Goal: Information Seeking & Learning: Check status

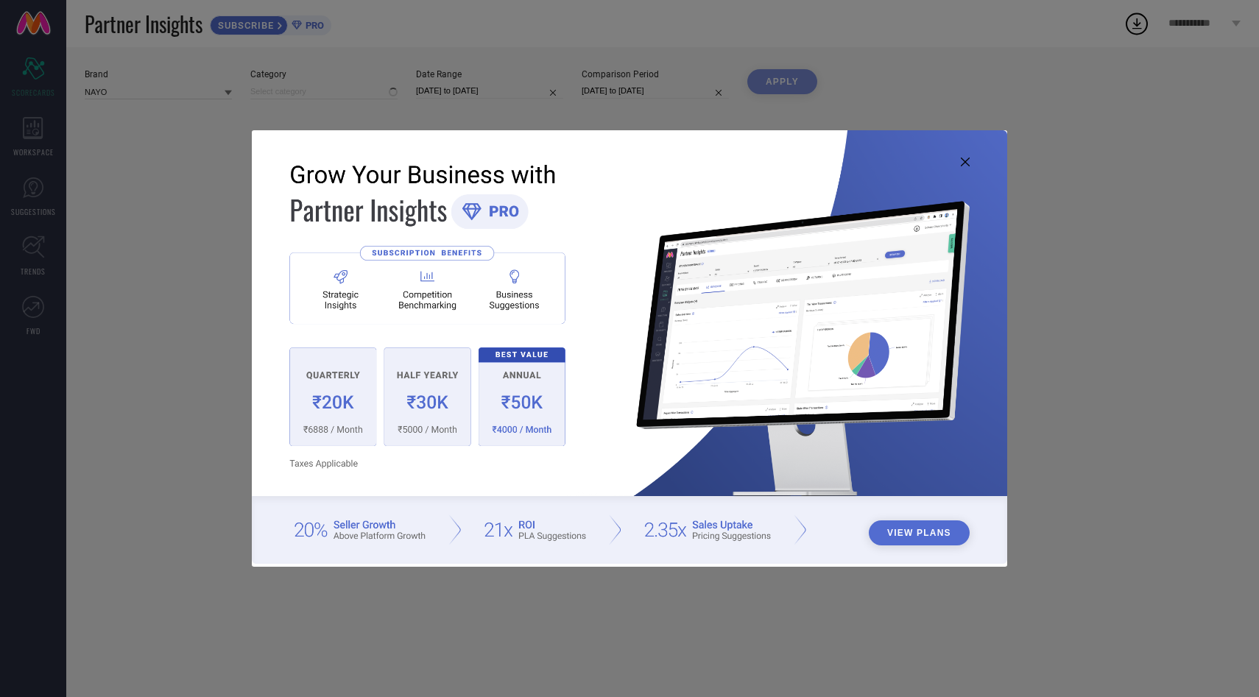
type input "Women-[PERSON_NAME]"
click at [966, 164] on icon at bounding box center [965, 162] width 9 height 9
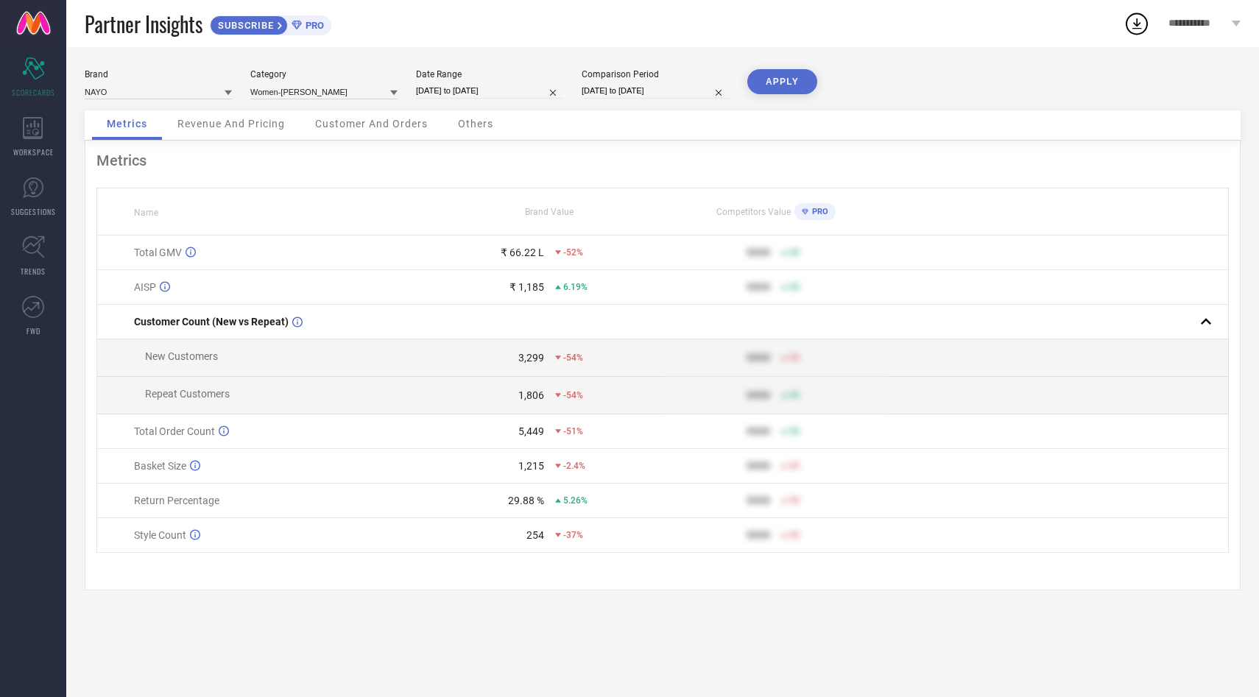
select select "9"
select select "2024"
select select "10"
select select "2024"
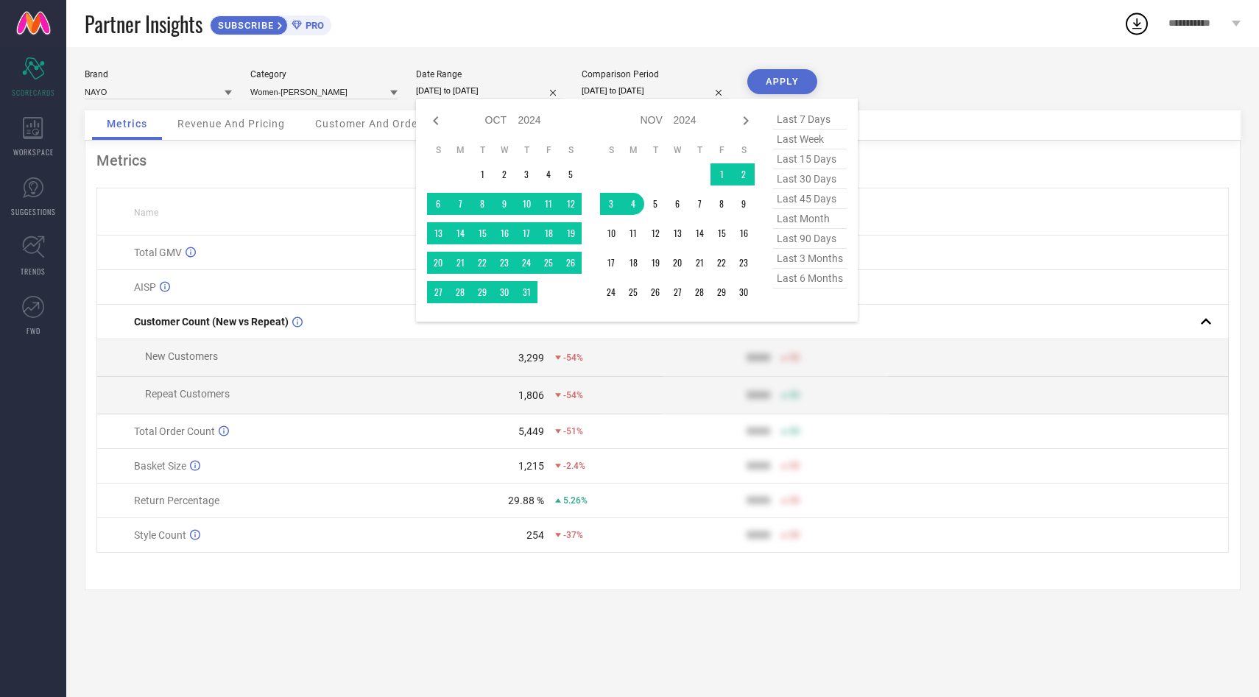
click at [506, 92] on input "[DATE] to [DATE]" at bounding box center [489, 90] width 147 height 15
click at [719, 172] on td "1" at bounding box center [721, 174] width 22 height 22
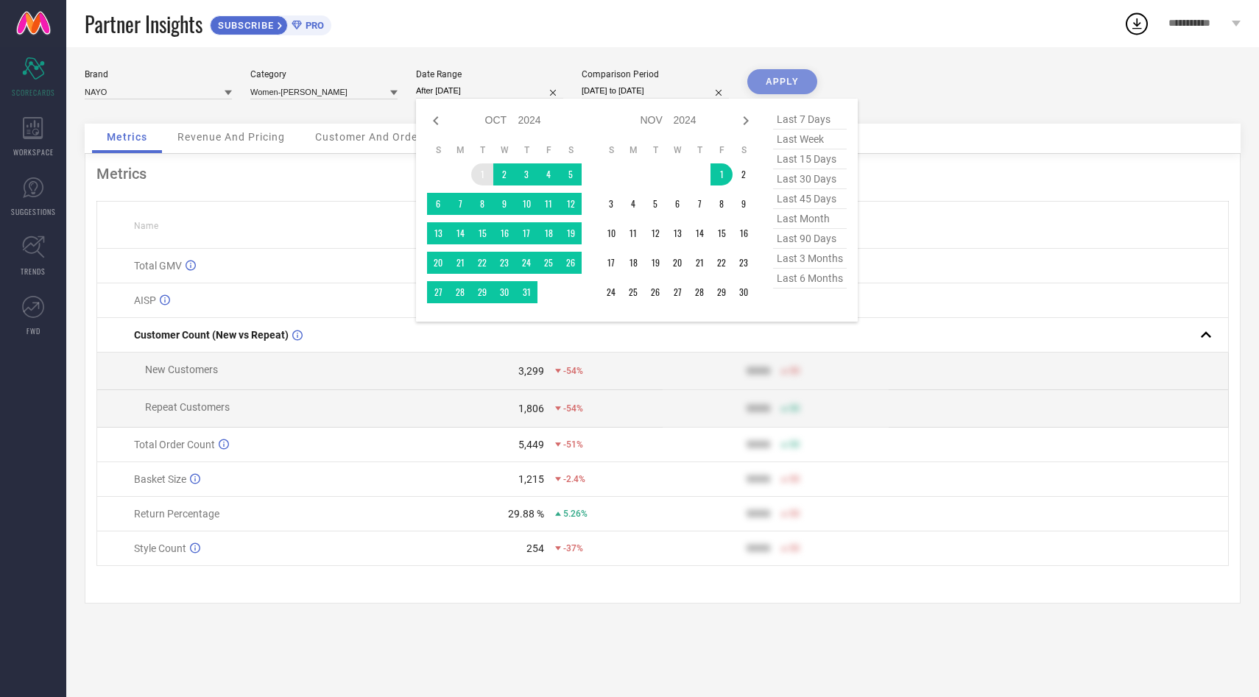
type input "[DATE] to [DATE]"
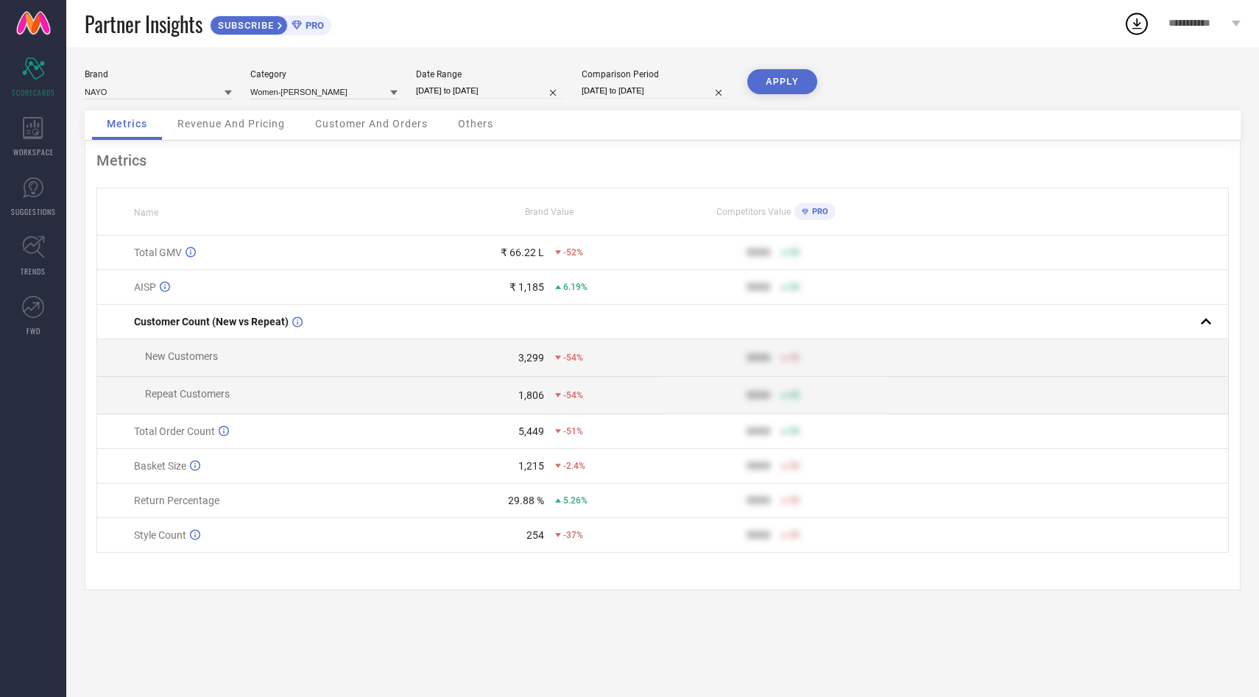
select select "9"
select select "2024"
select select "10"
select select "2024"
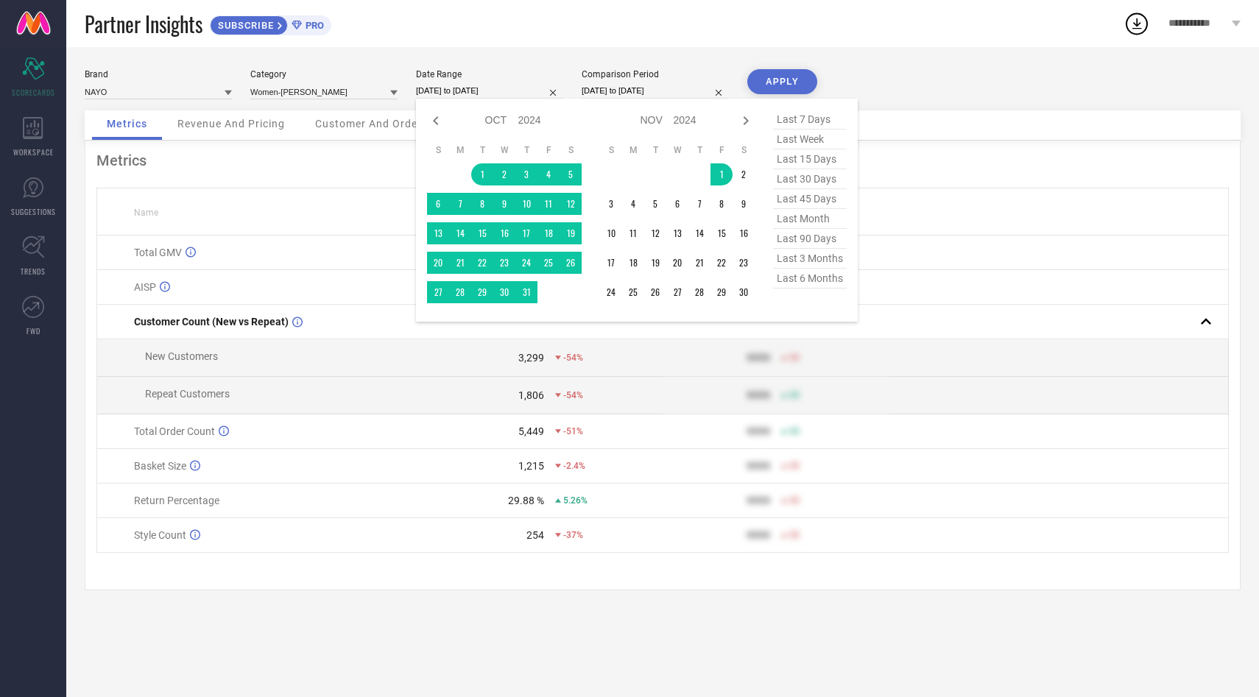
click at [490, 89] on input "[DATE] to [DATE]" at bounding box center [489, 90] width 147 height 15
click at [528, 293] on td "31" at bounding box center [526, 292] width 22 height 22
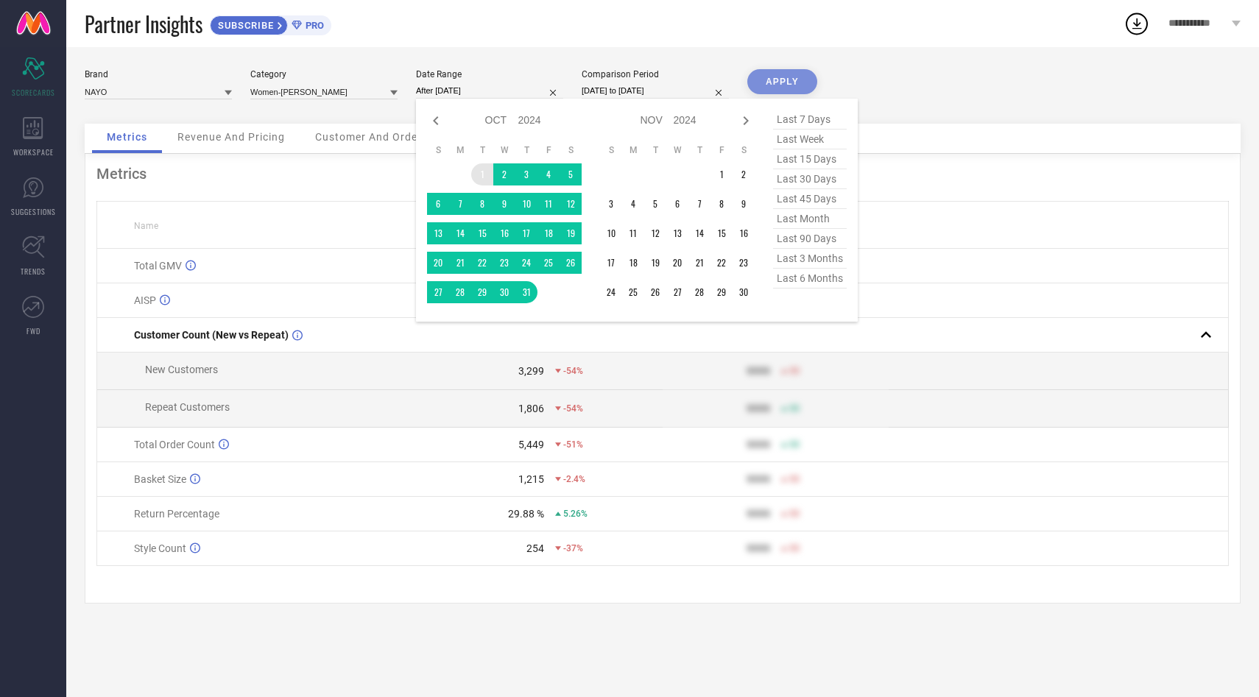
type input "[DATE] to [DATE]"
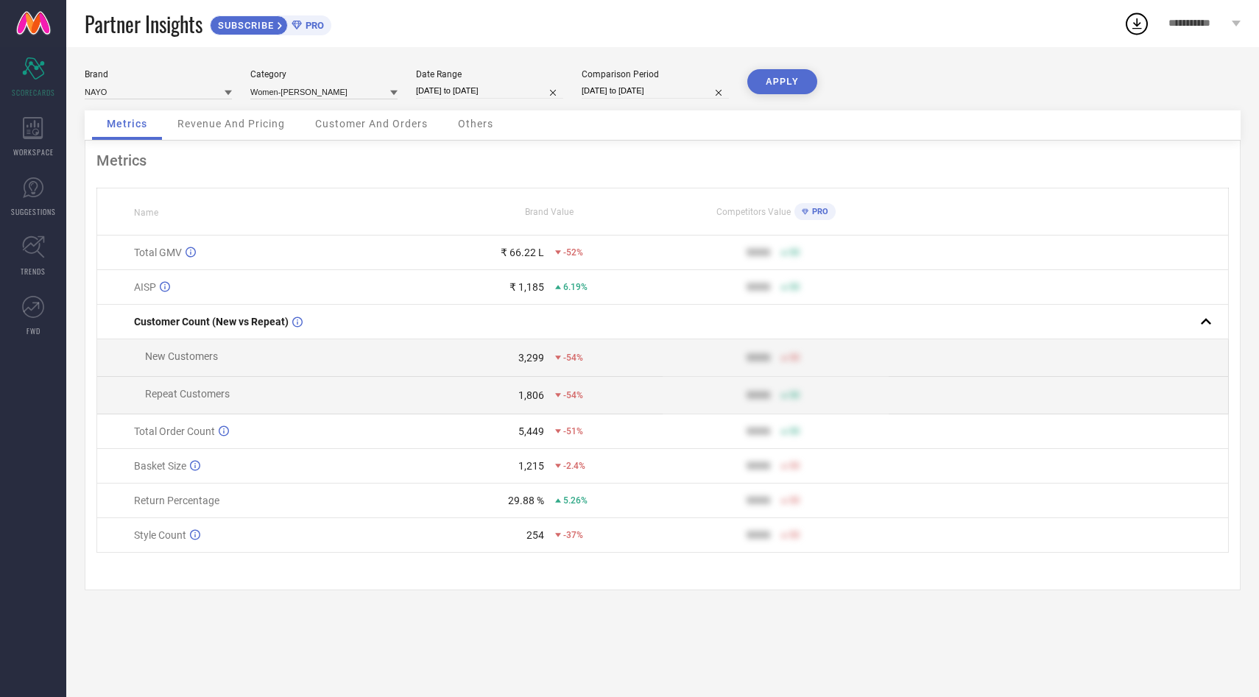
click at [771, 79] on button "APPLY" at bounding box center [782, 81] width 70 height 25
click at [254, 127] on span "Revenue And Pricing" at bounding box center [230, 124] width 107 height 12
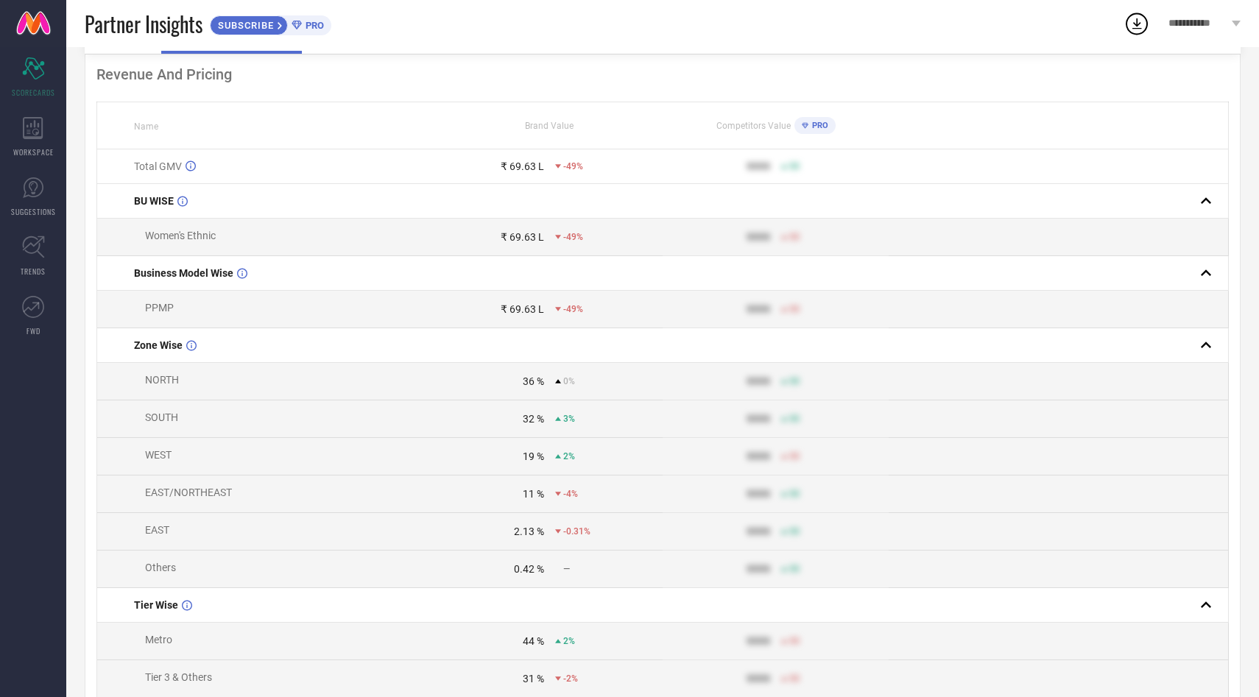
scroll to position [58, 0]
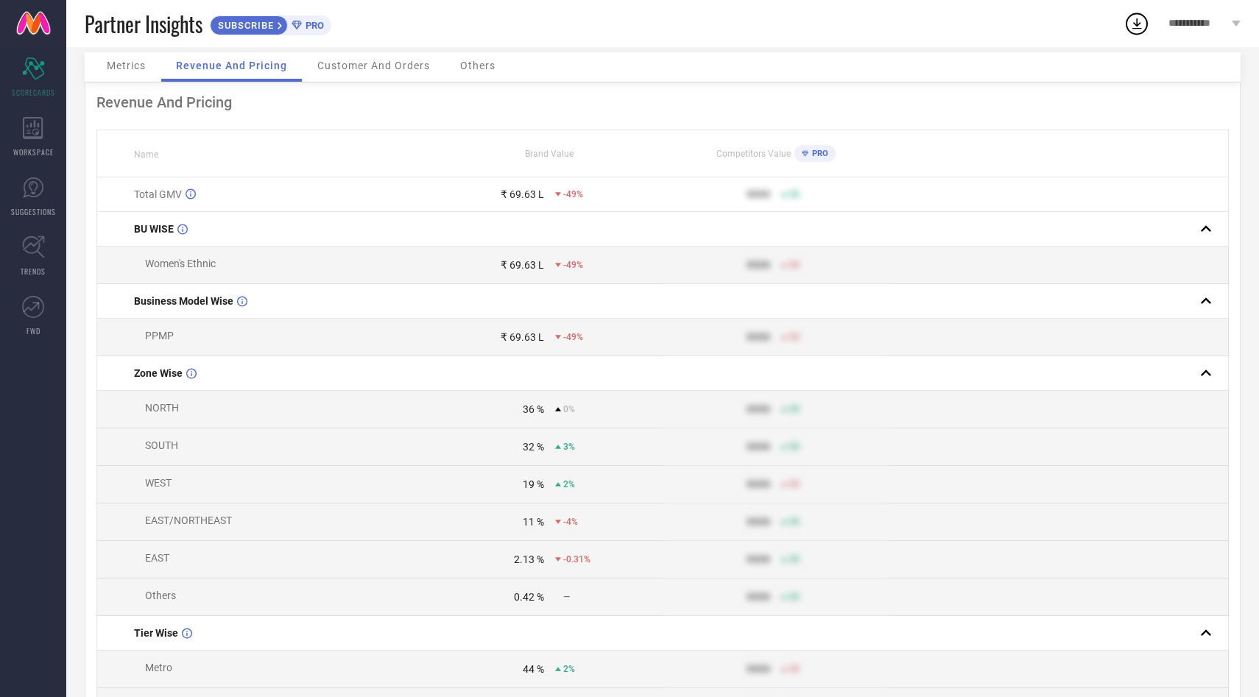
click at [383, 72] on div "Customer And Orders" at bounding box center [374, 66] width 142 height 29
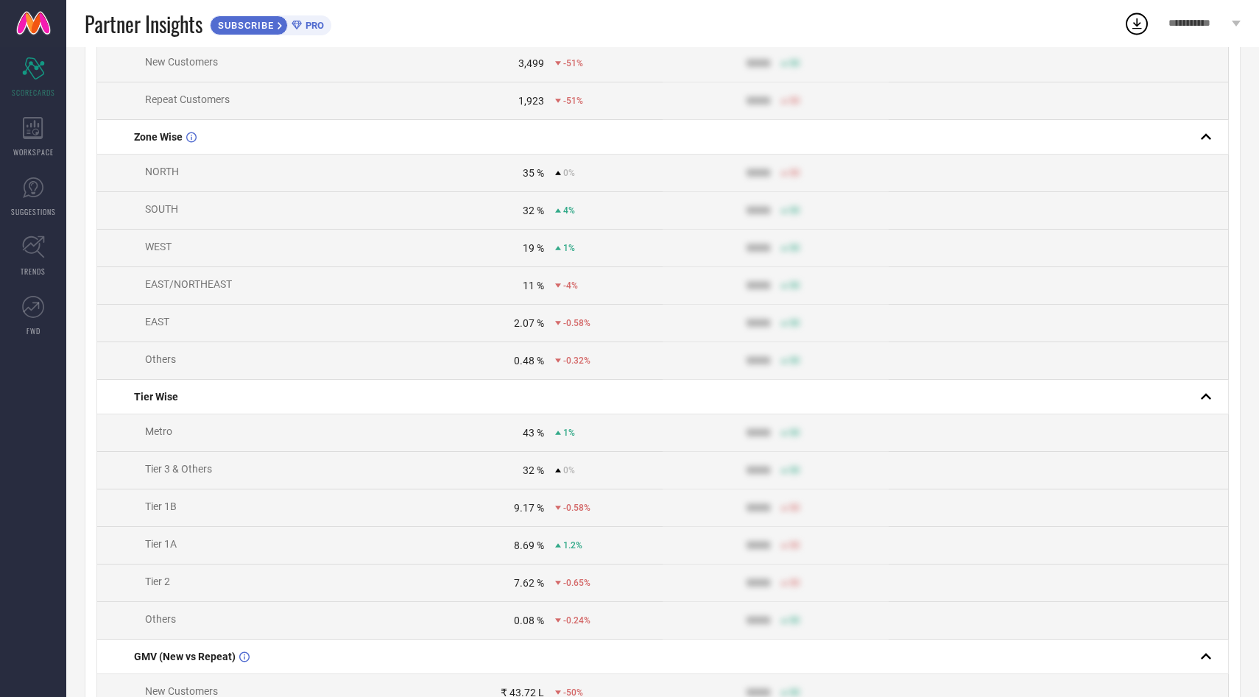
scroll to position [0, 0]
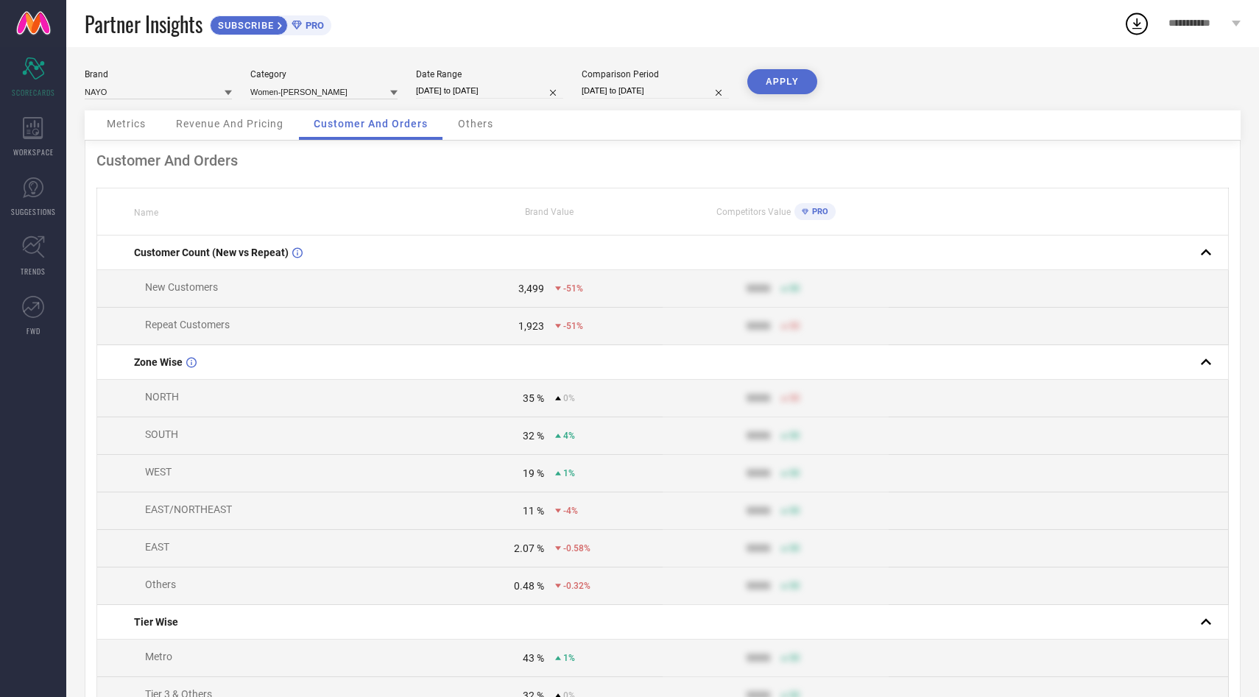
click at [468, 121] on span "Others" at bounding box center [475, 124] width 35 height 12
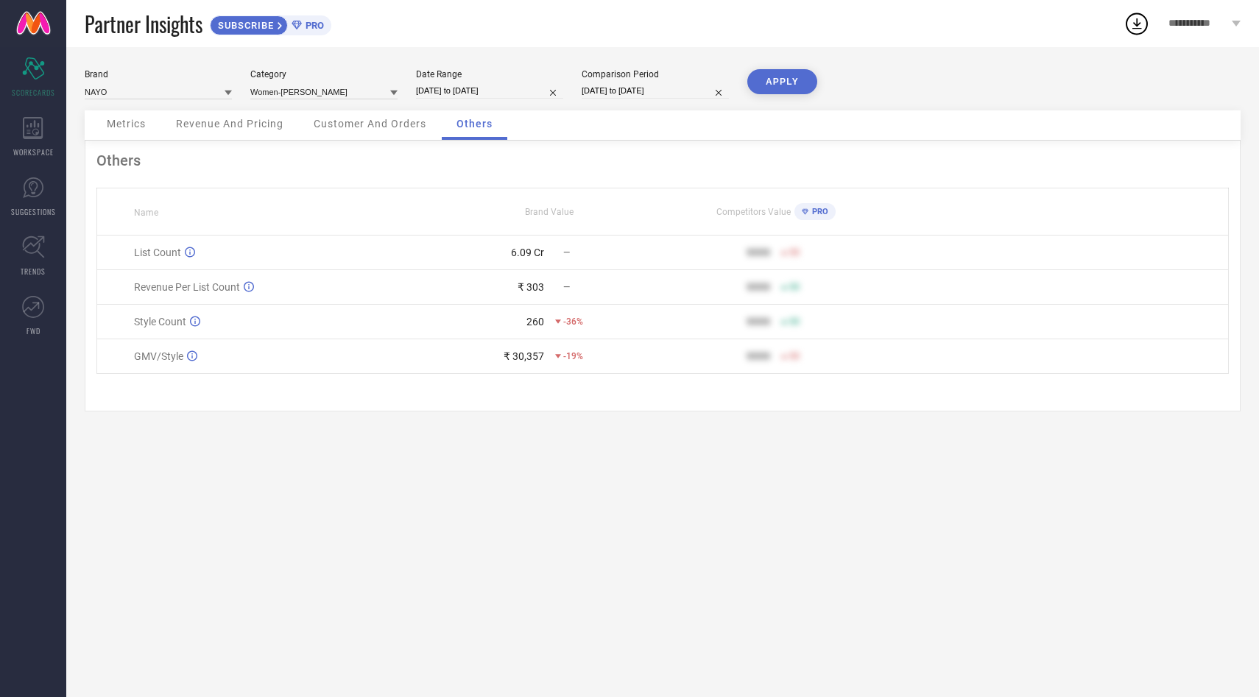
click at [133, 125] on span "Metrics" at bounding box center [126, 124] width 39 height 12
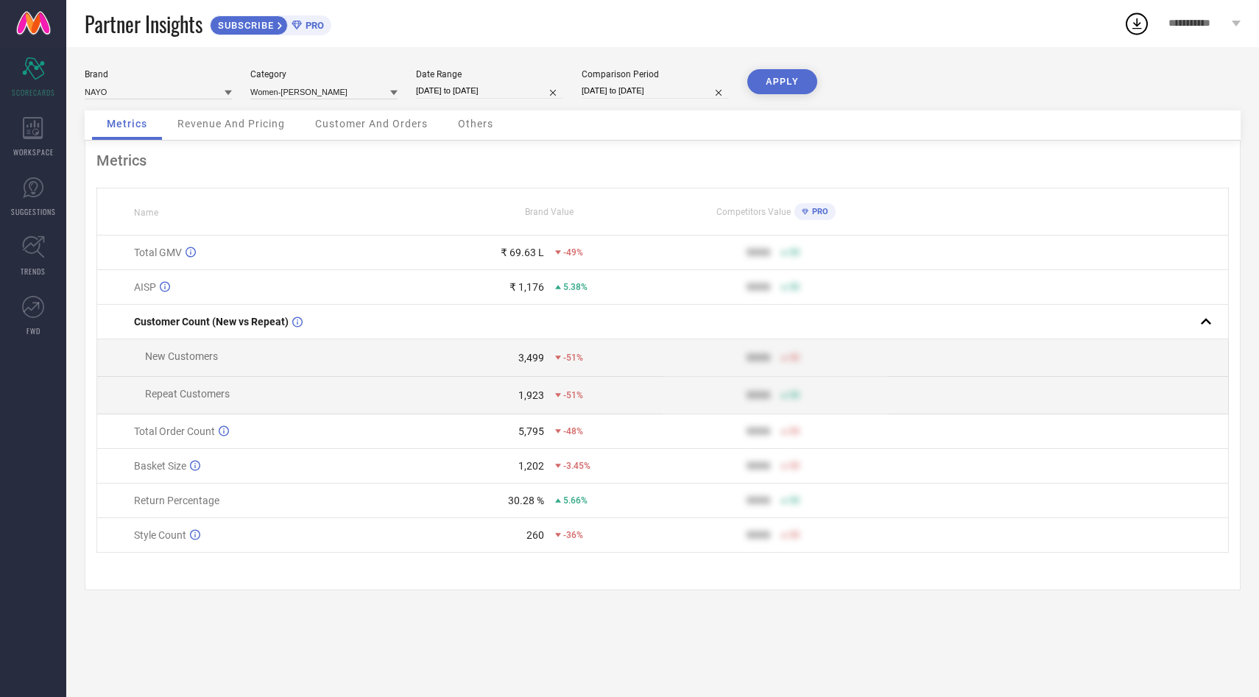
select select "9"
select select "2024"
select select "10"
select select "2024"
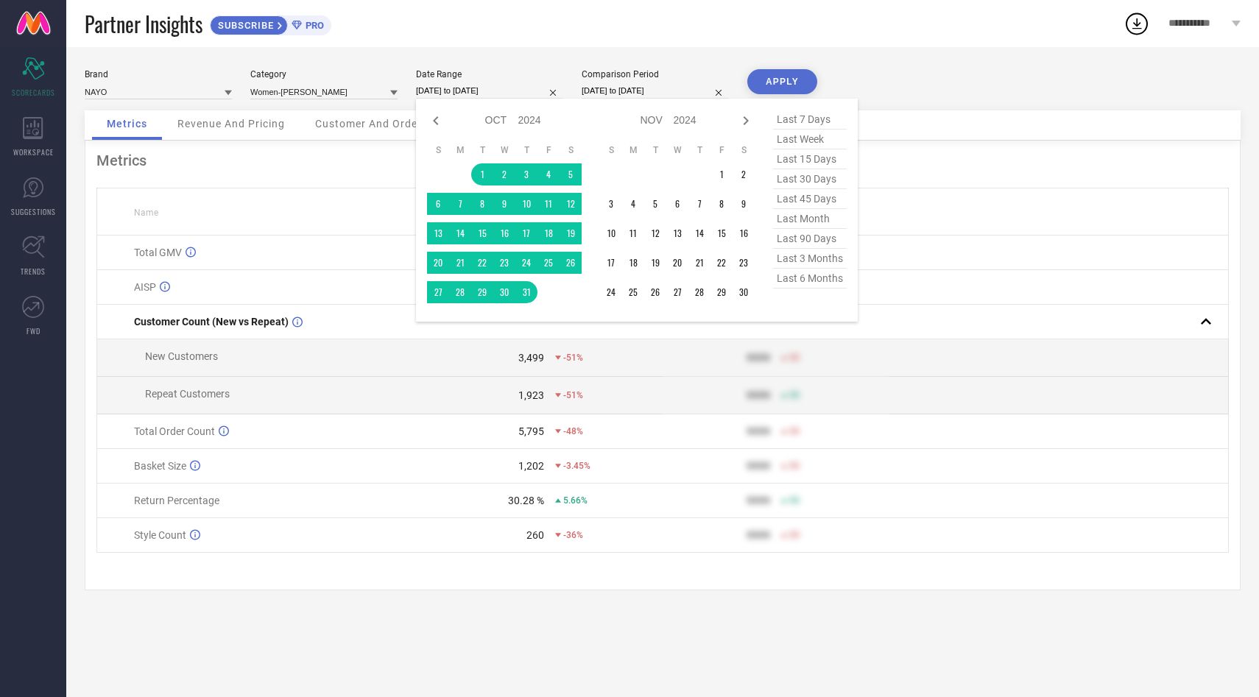
click at [467, 94] on input "[DATE] to [DATE]" at bounding box center [489, 90] width 147 height 15
click at [801, 182] on span "last 30 days" at bounding box center [810, 179] width 74 height 20
type input "[DATE] to [DATE]"
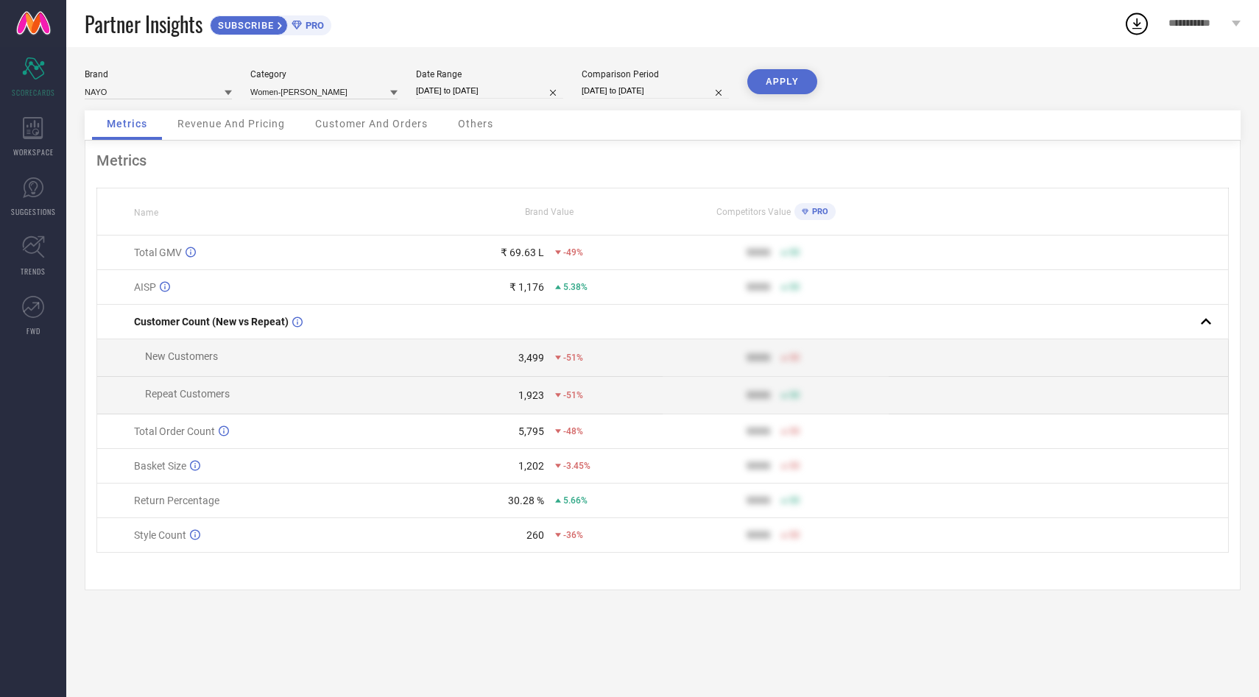
click at [781, 81] on button "APPLY" at bounding box center [782, 81] width 70 height 25
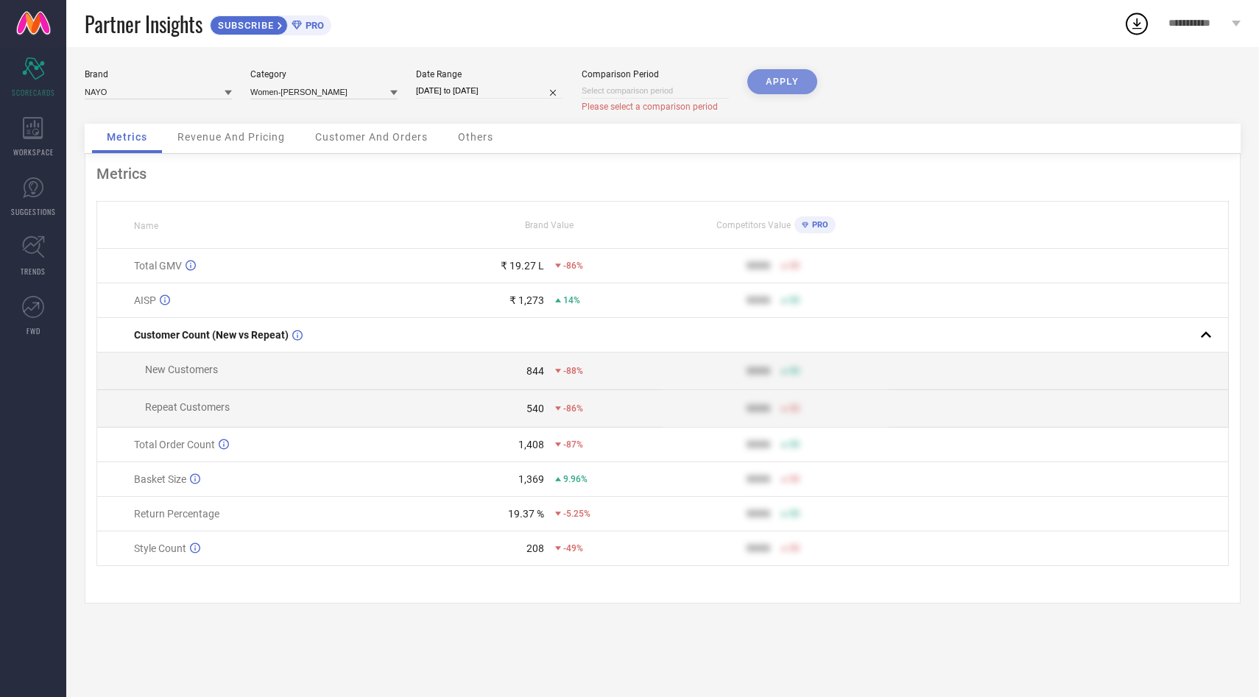
click at [651, 86] on input at bounding box center [654, 90] width 147 height 15
select select "8"
select select "2025"
select select "9"
select select "2025"
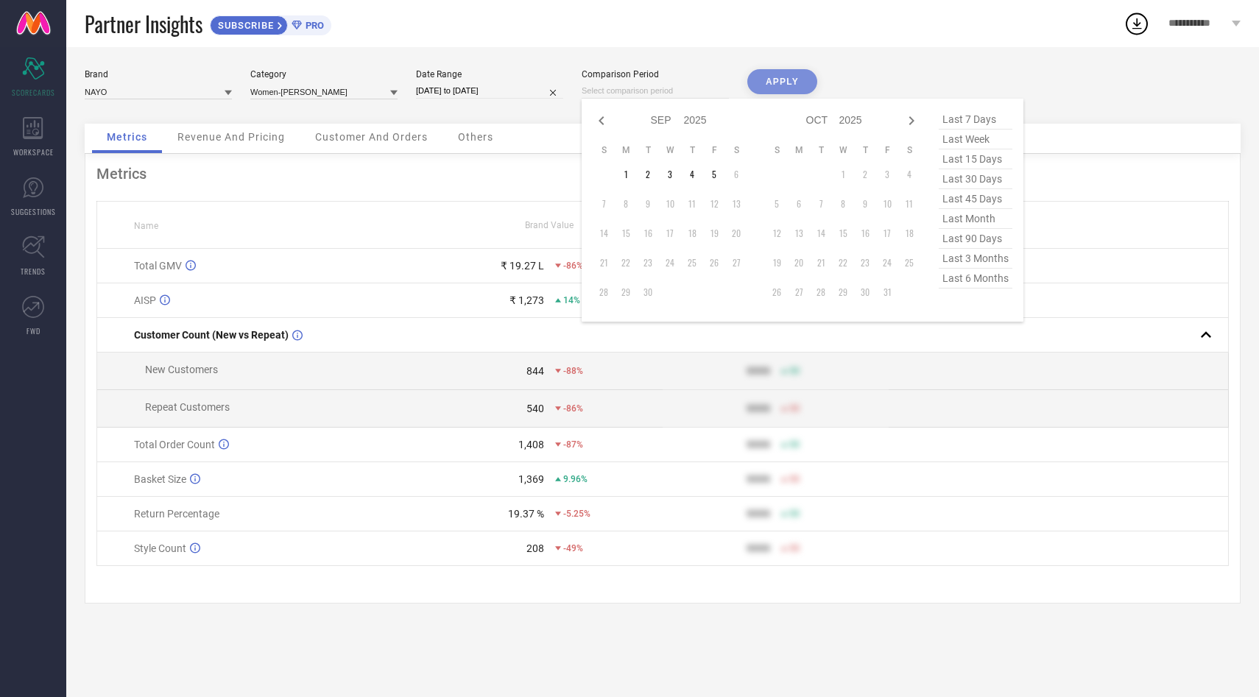
click at [962, 245] on span "last 90 days" at bounding box center [975, 239] width 74 height 20
type input "[DATE] to [DATE]"
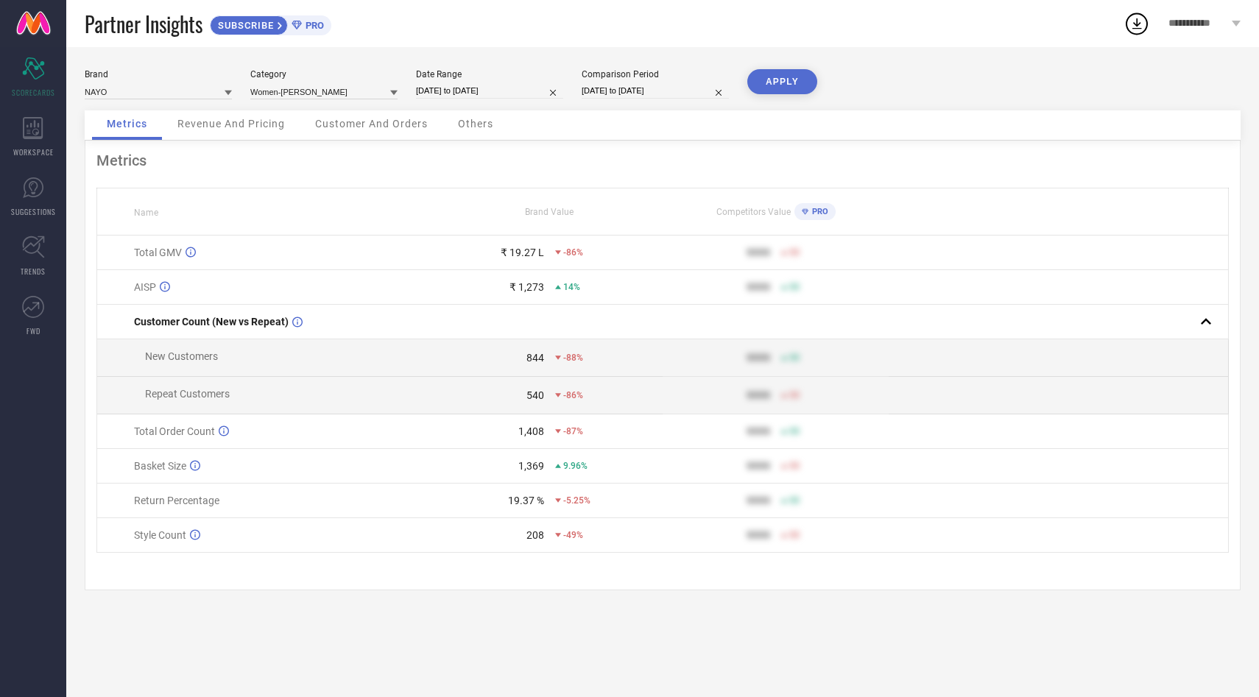
click at [796, 88] on button "APPLY" at bounding box center [782, 81] width 70 height 25
click at [484, 124] on span "Others" at bounding box center [475, 124] width 35 height 12
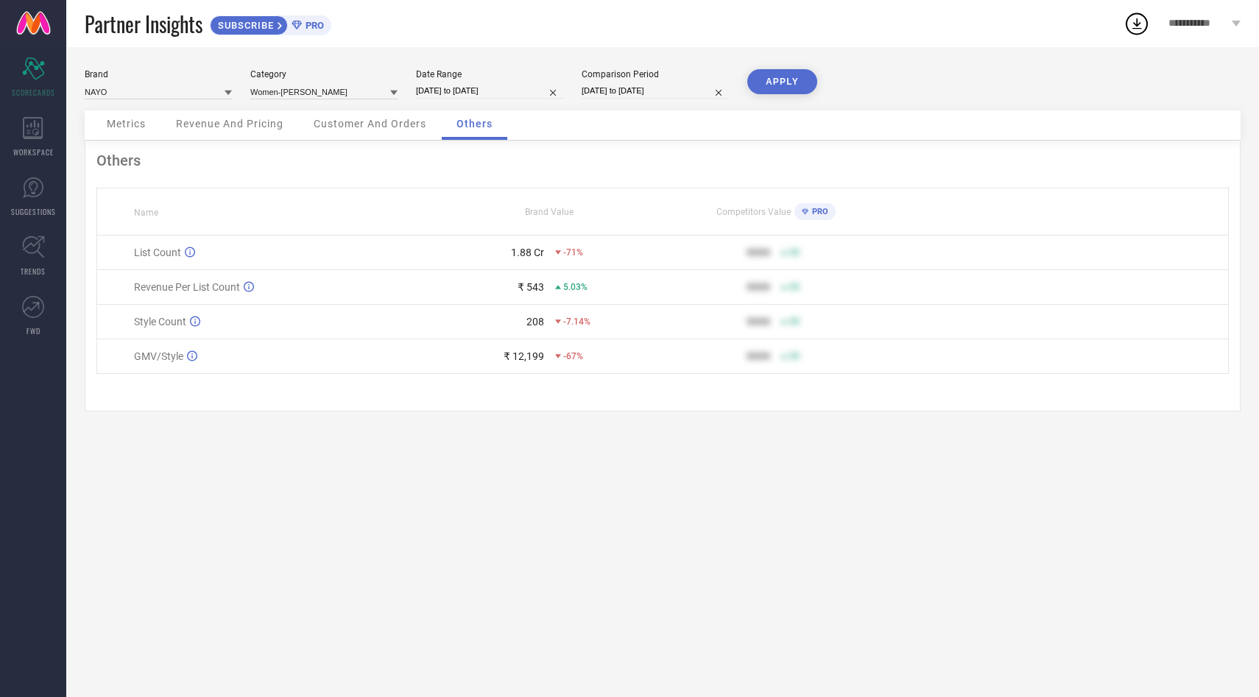
click at [403, 132] on div "Customer And Orders" at bounding box center [370, 124] width 142 height 29
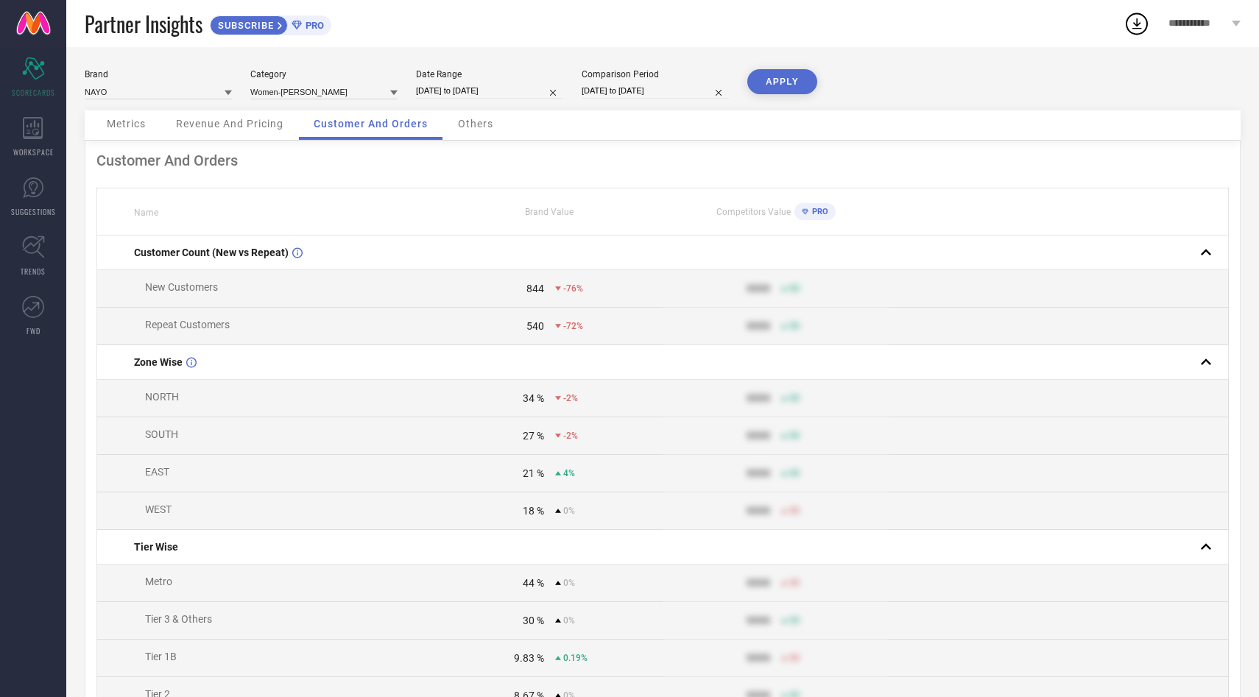
click at [228, 123] on span "Revenue And Pricing" at bounding box center [229, 124] width 107 height 12
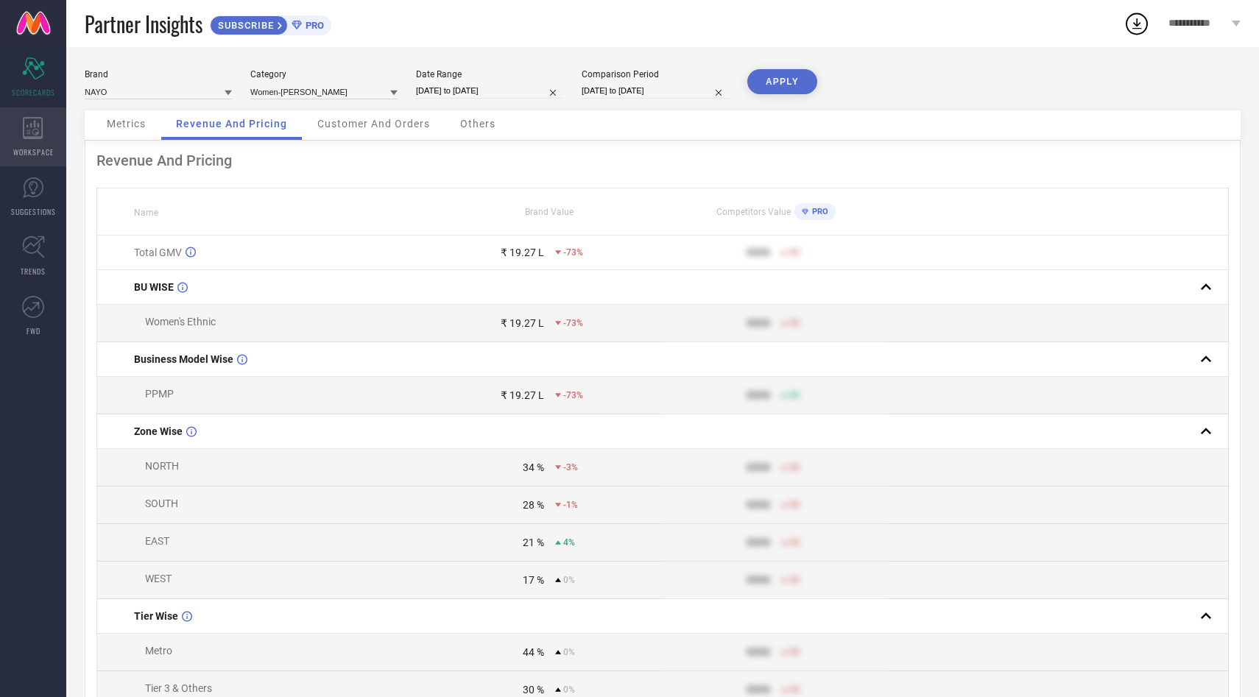
click at [38, 127] on icon at bounding box center [33, 128] width 21 height 22
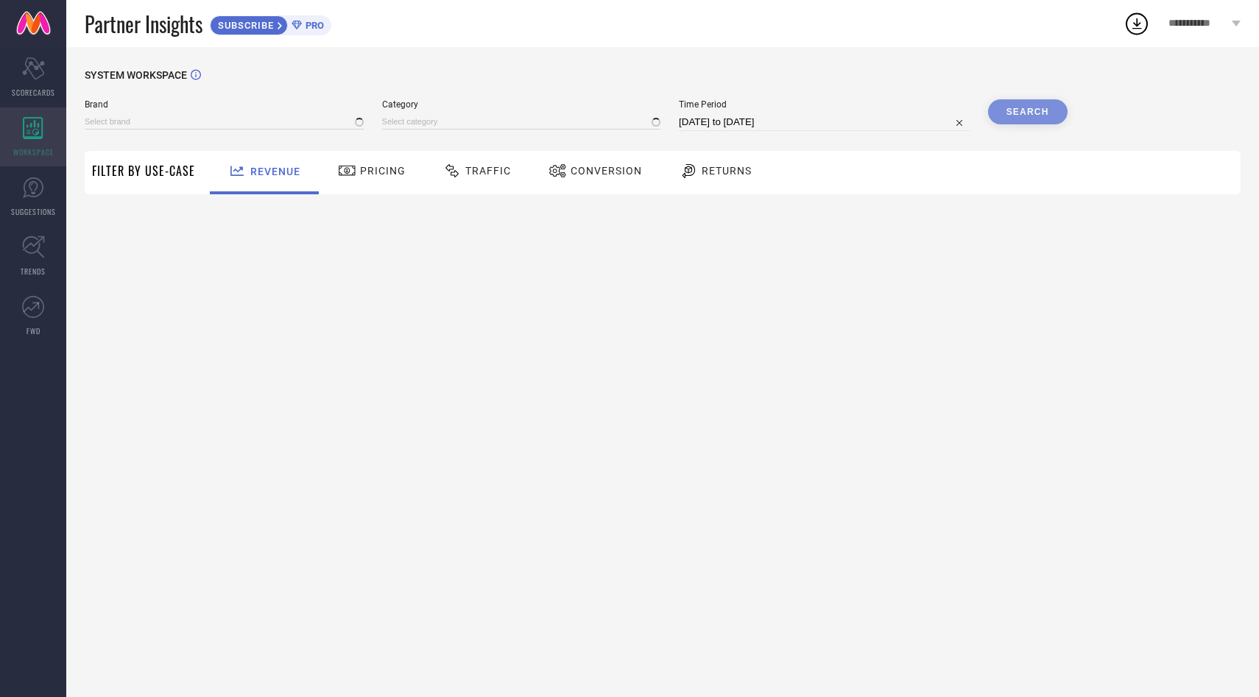
type input "AASI"
type input "All"
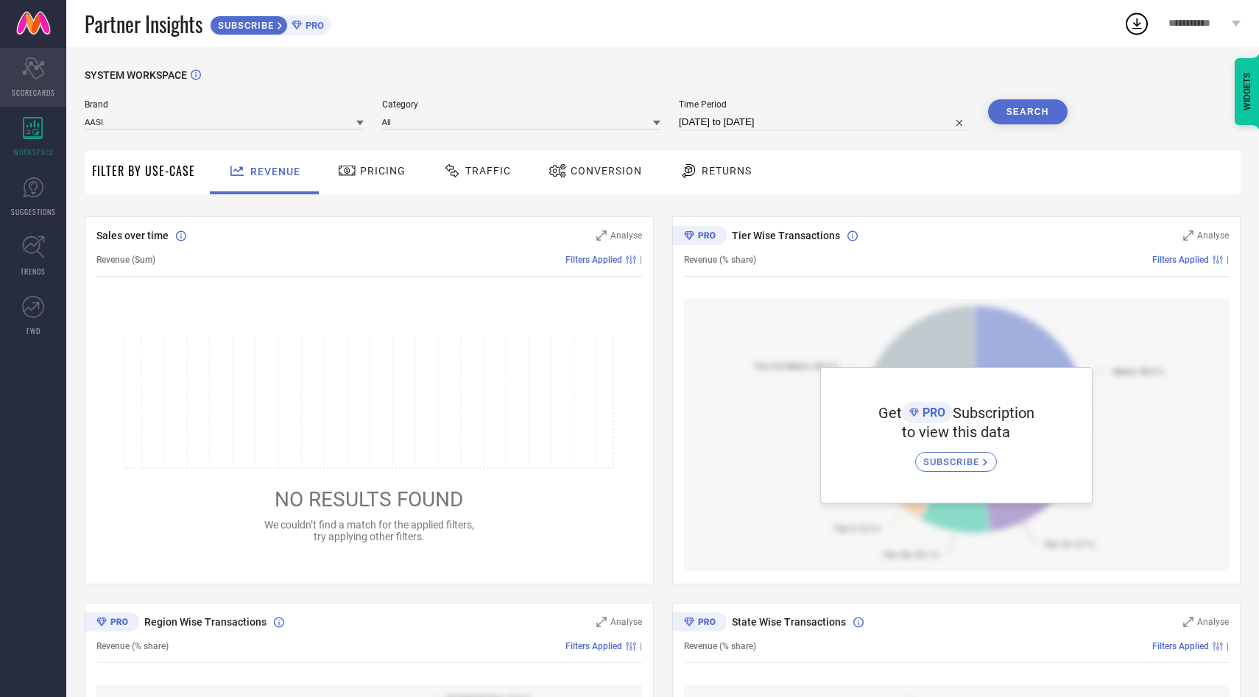
click at [42, 79] on icon "Scorecard" at bounding box center [33, 68] width 23 height 22
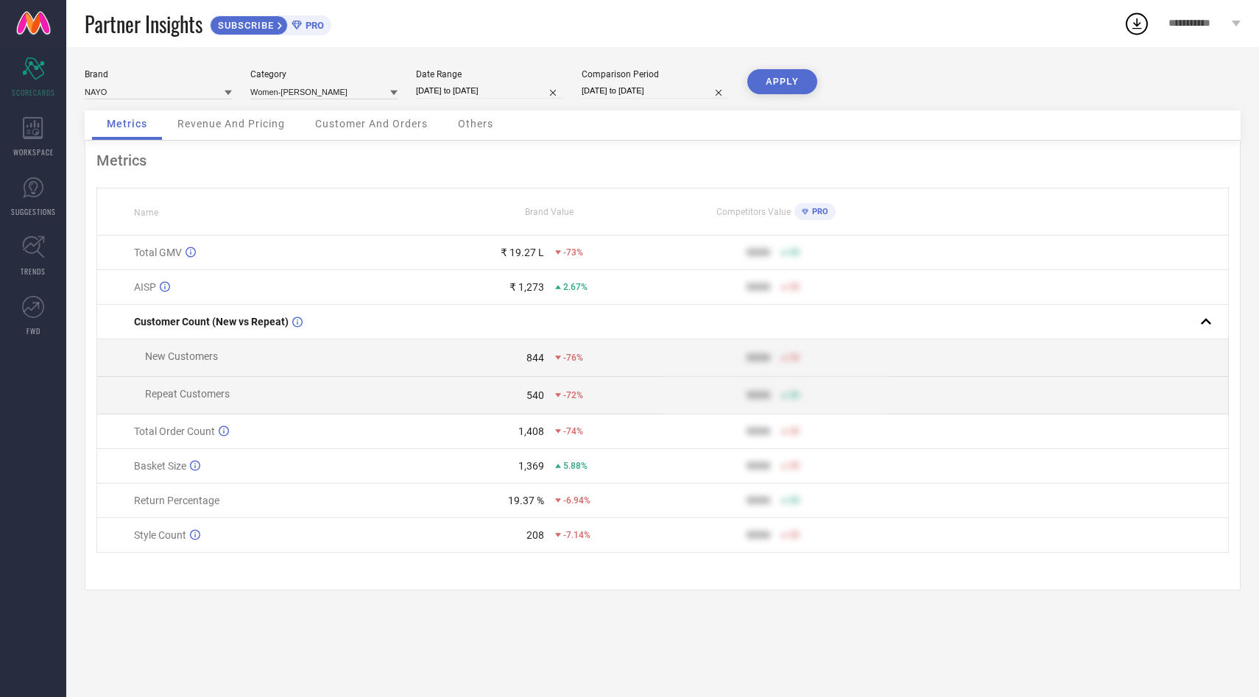
click at [442, 85] on input "[DATE] to [DATE]" at bounding box center [489, 90] width 147 height 15
select select "7"
select select "2025"
select select "8"
select select "2025"
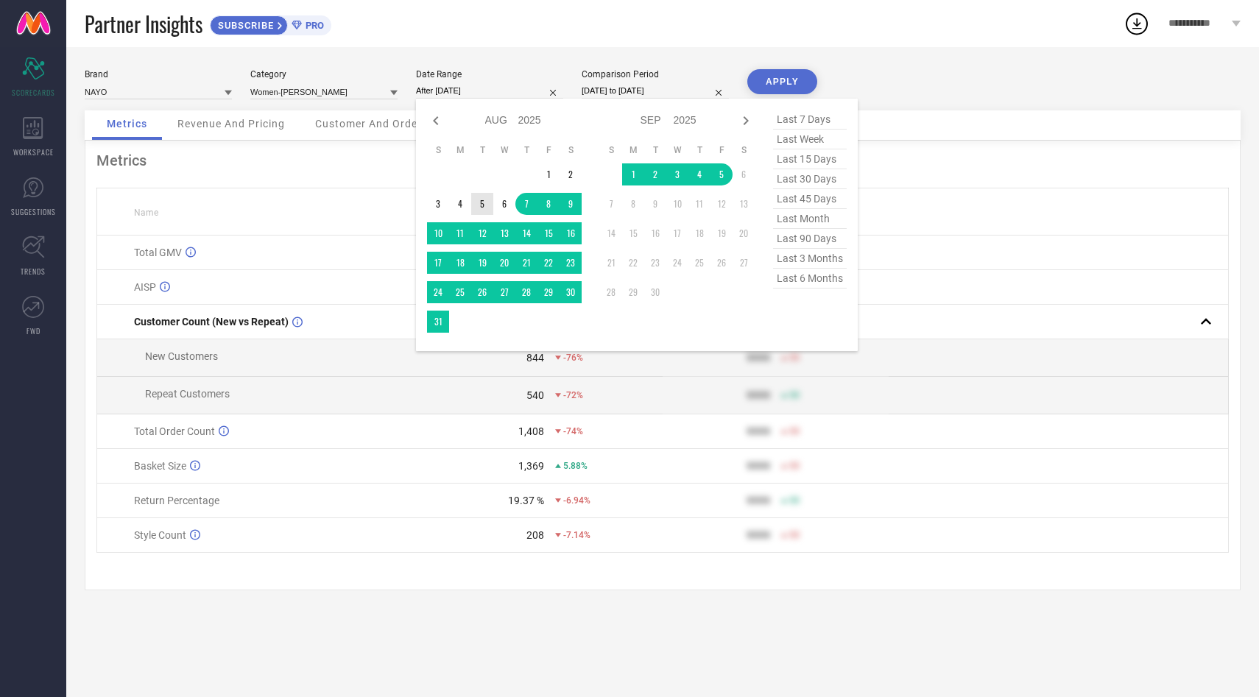
click at [482, 205] on td "5" at bounding box center [482, 204] width 22 height 22
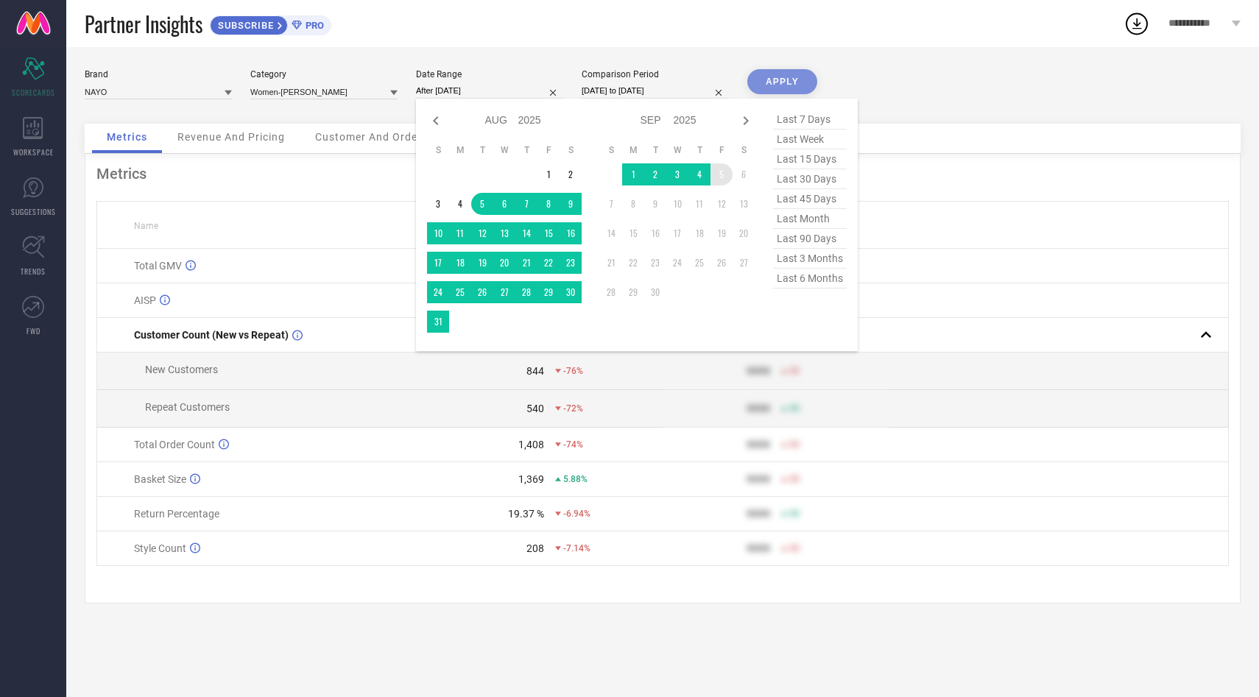
type input "[DATE] to [DATE]"
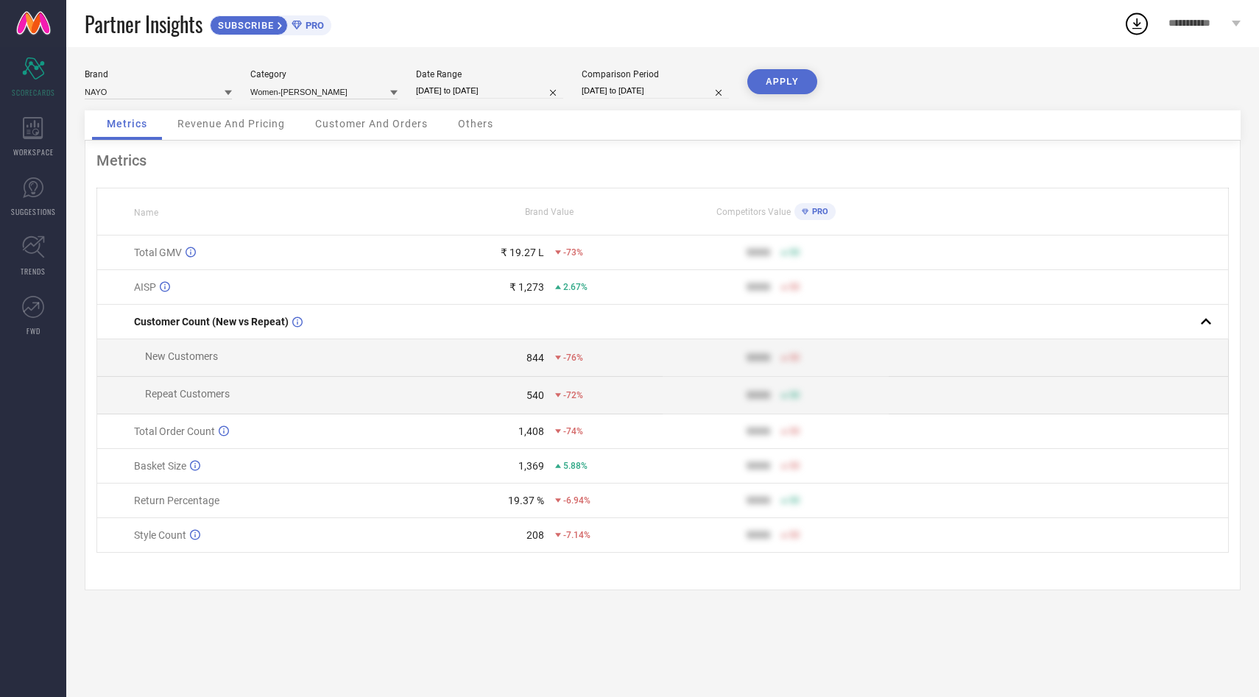
click at [782, 82] on button "APPLY" at bounding box center [782, 81] width 70 height 25
click at [392, 92] on icon at bounding box center [393, 93] width 7 height 5
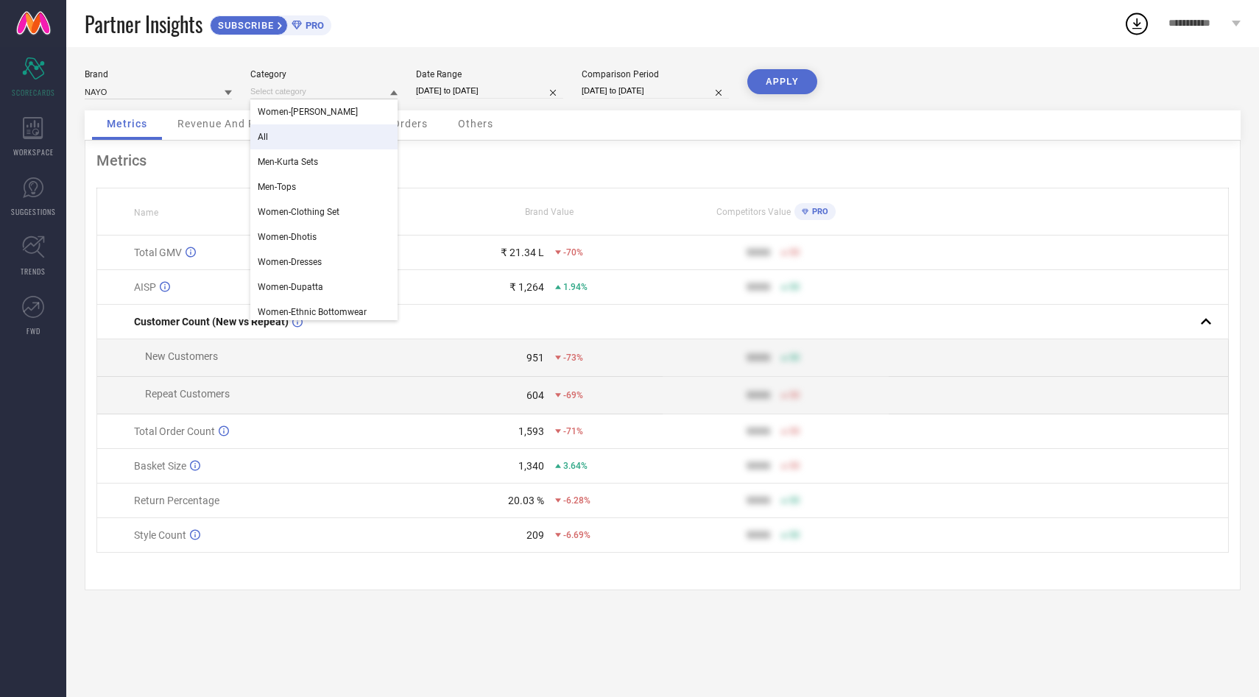
click at [286, 133] on div "All" at bounding box center [323, 136] width 147 height 25
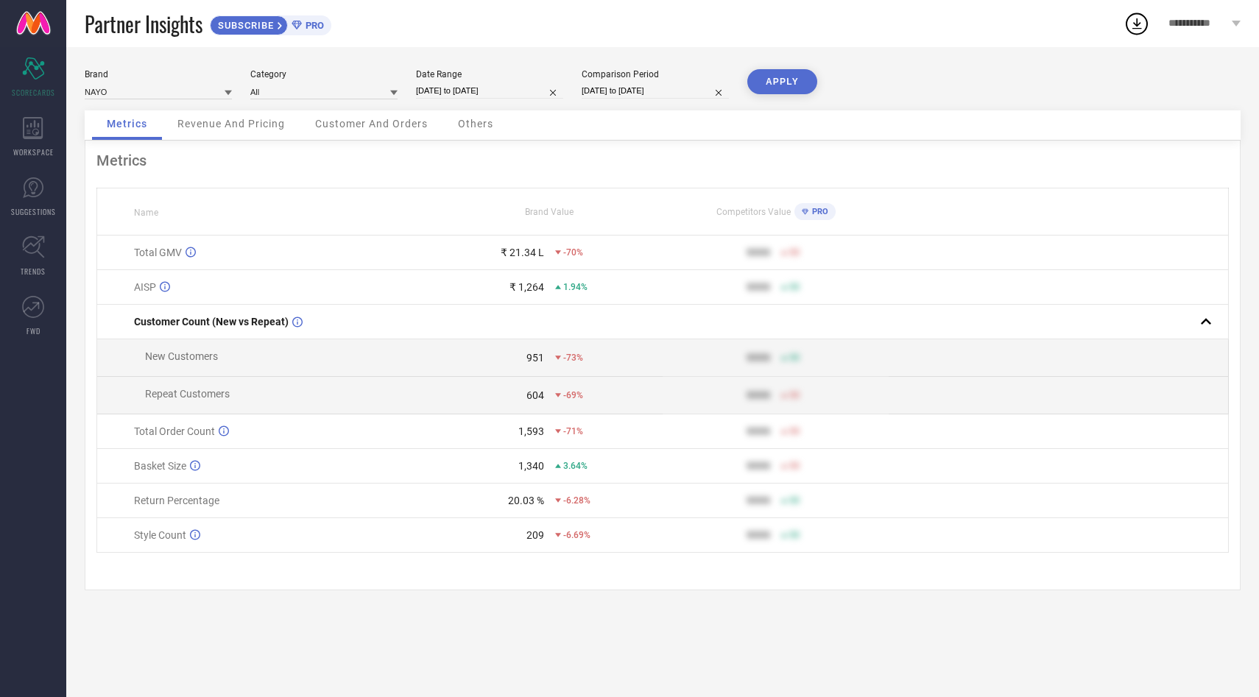
click at [789, 81] on button "APPLY" at bounding box center [782, 81] width 70 height 25
click at [378, 92] on input at bounding box center [323, 91] width 147 height 15
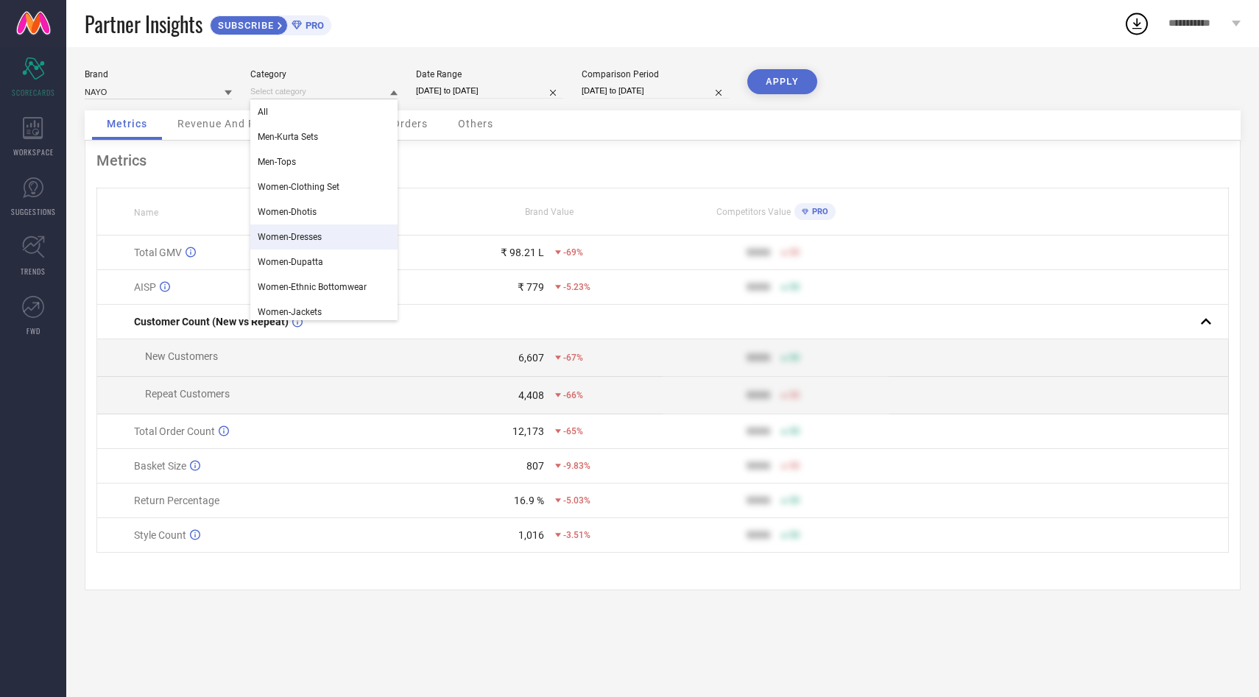
click at [333, 246] on div "Women-Dresses" at bounding box center [323, 236] width 147 height 25
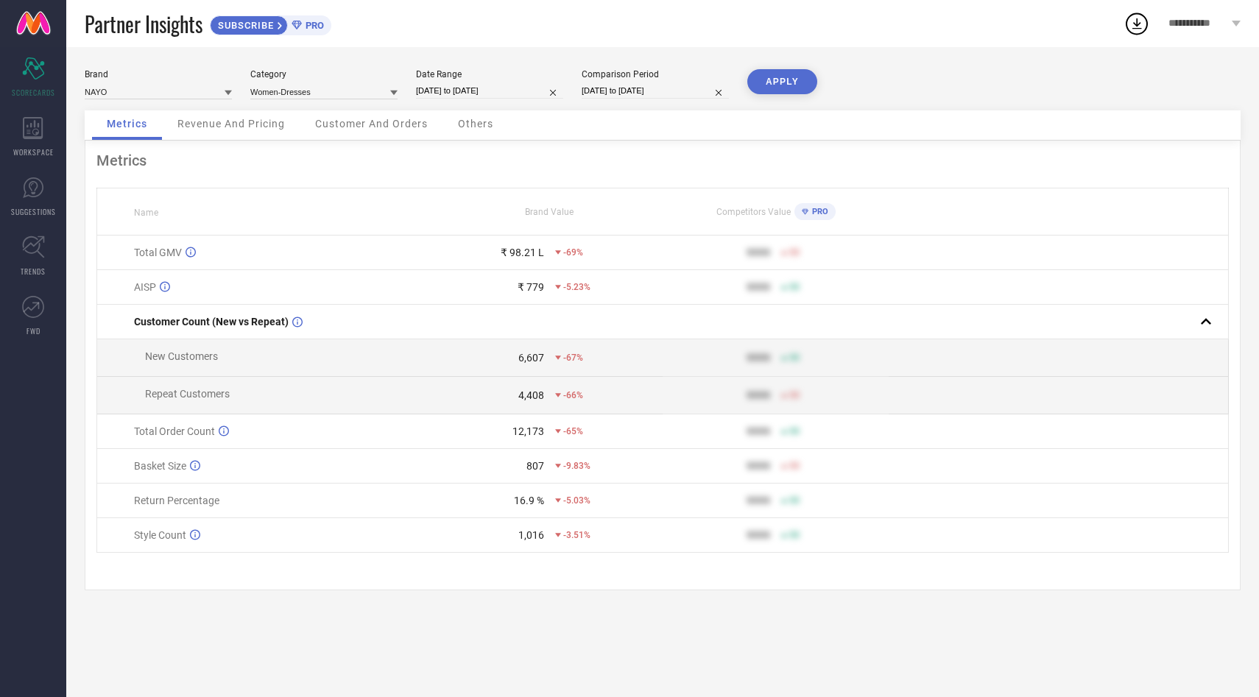
click at [237, 116] on div "Revenue And Pricing" at bounding box center [231, 124] width 137 height 29
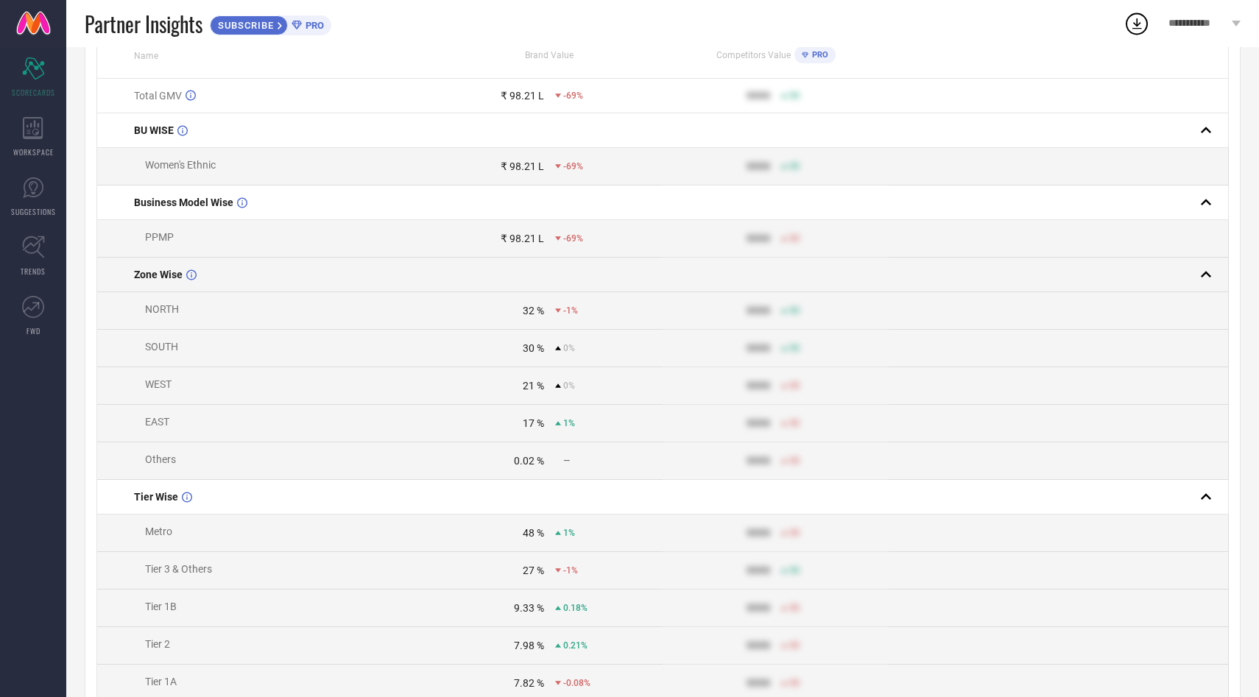
scroll to position [22, 0]
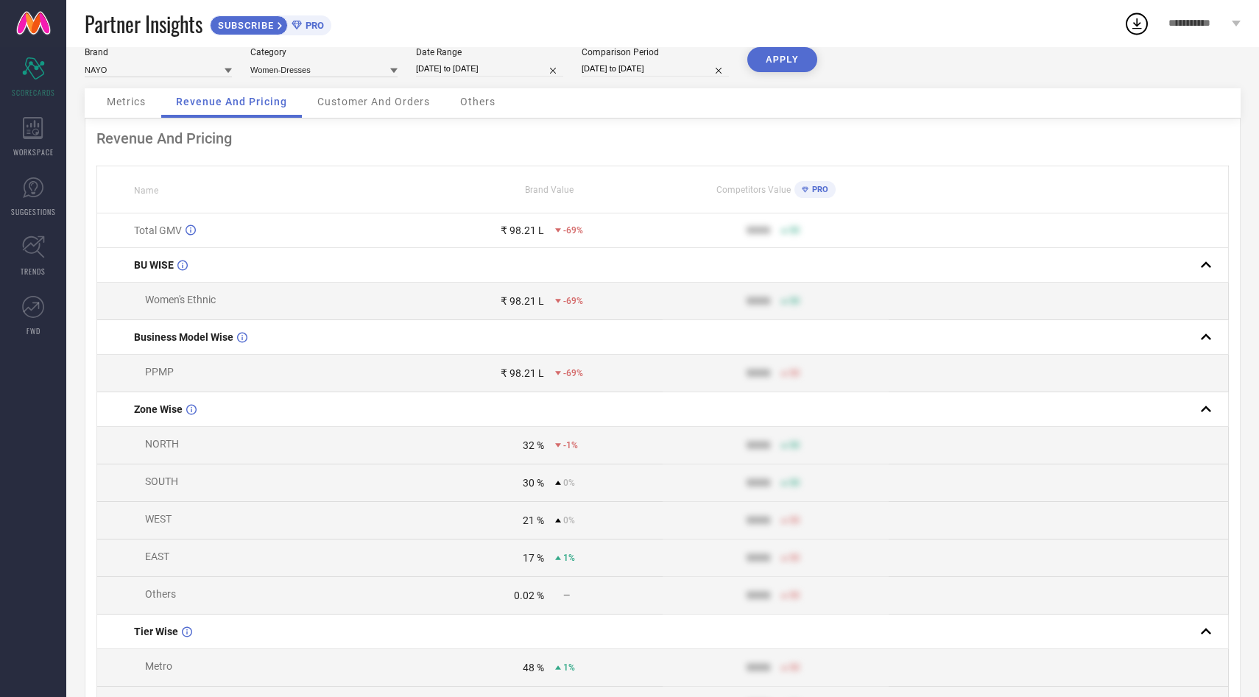
click at [370, 113] on div "Customer And Orders" at bounding box center [374, 102] width 142 height 29
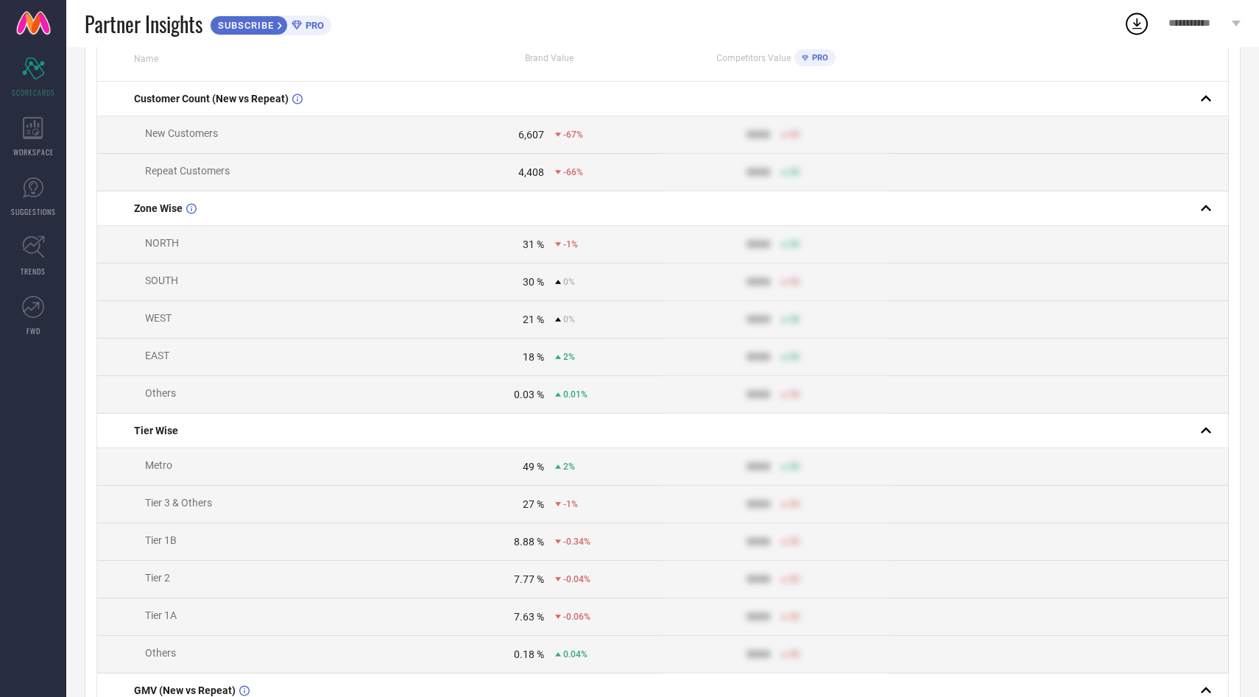
scroll to position [0, 0]
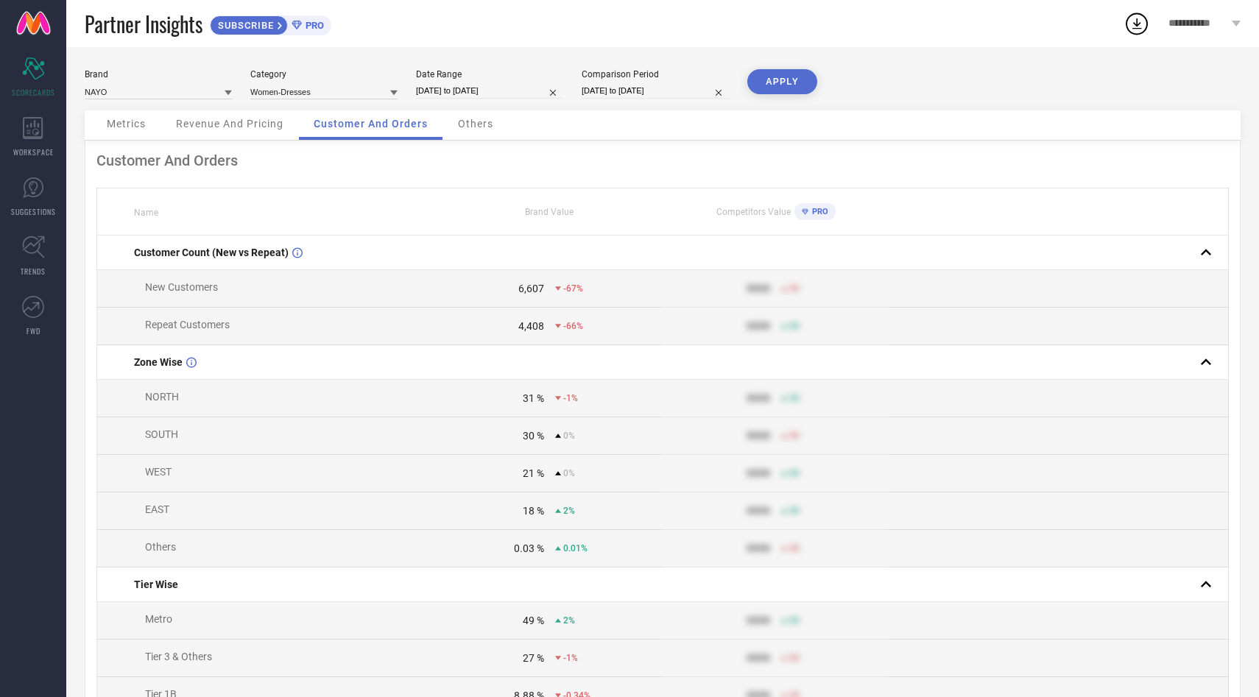
click at [469, 90] on input "[DATE] to [DATE]" at bounding box center [489, 90] width 147 height 15
select select "7"
select select "2025"
select select "8"
select select "2025"
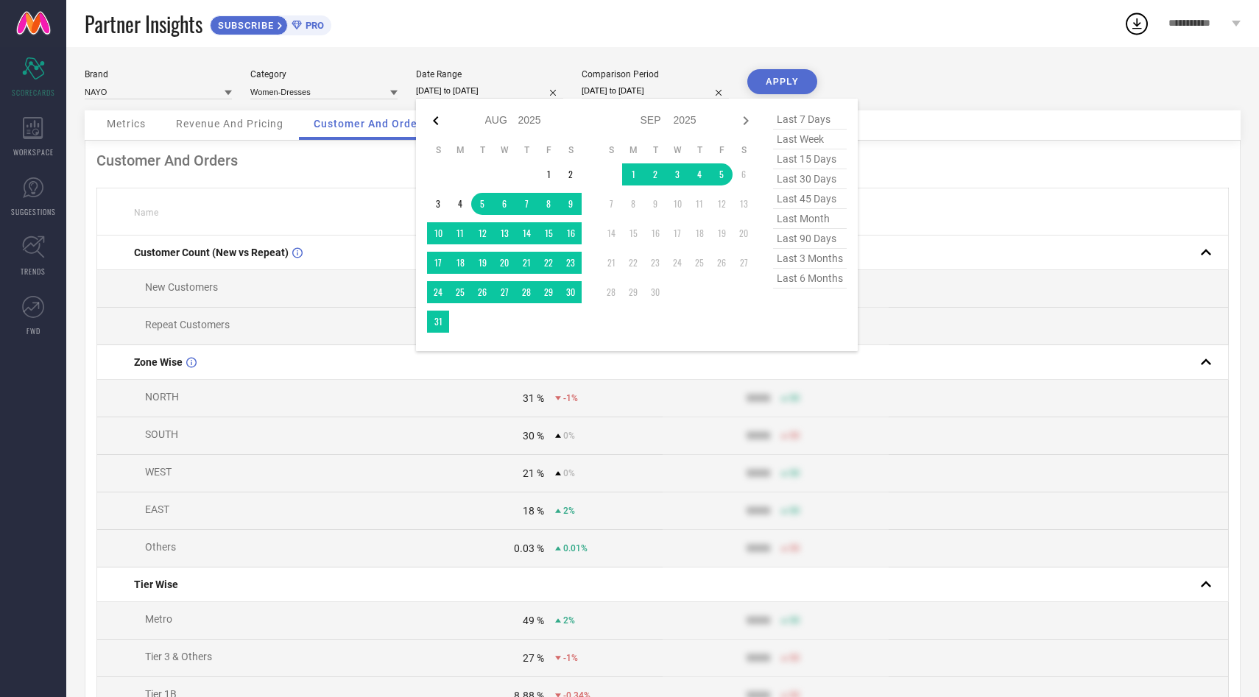
click at [442, 121] on icon at bounding box center [436, 121] width 18 height 18
select select "6"
select select "2025"
select select "7"
select select "2025"
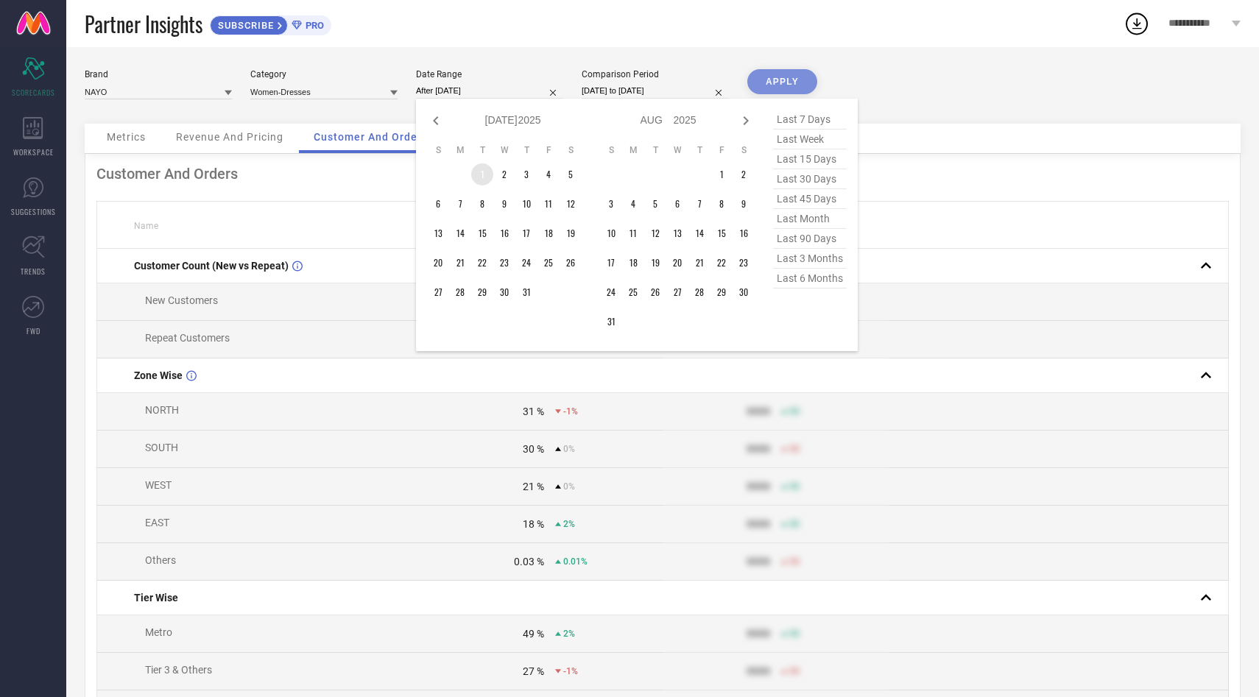
click at [480, 175] on td "1" at bounding box center [482, 174] width 22 height 22
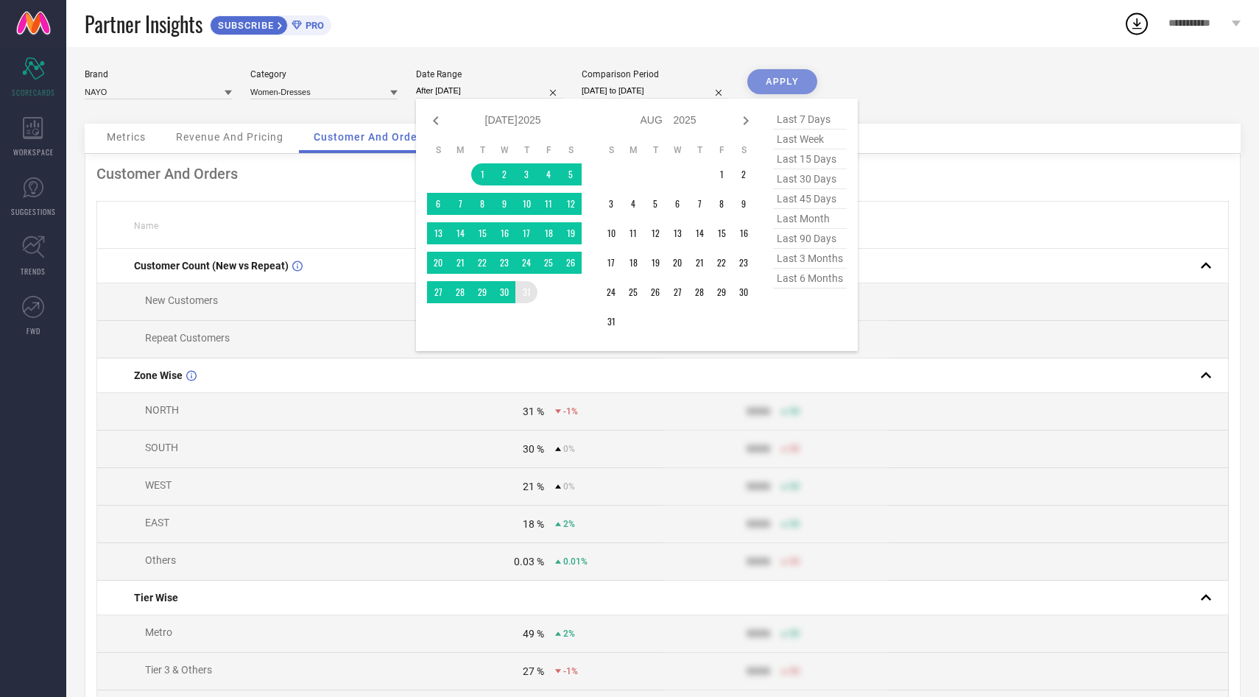
type input "[DATE] to [DATE]"
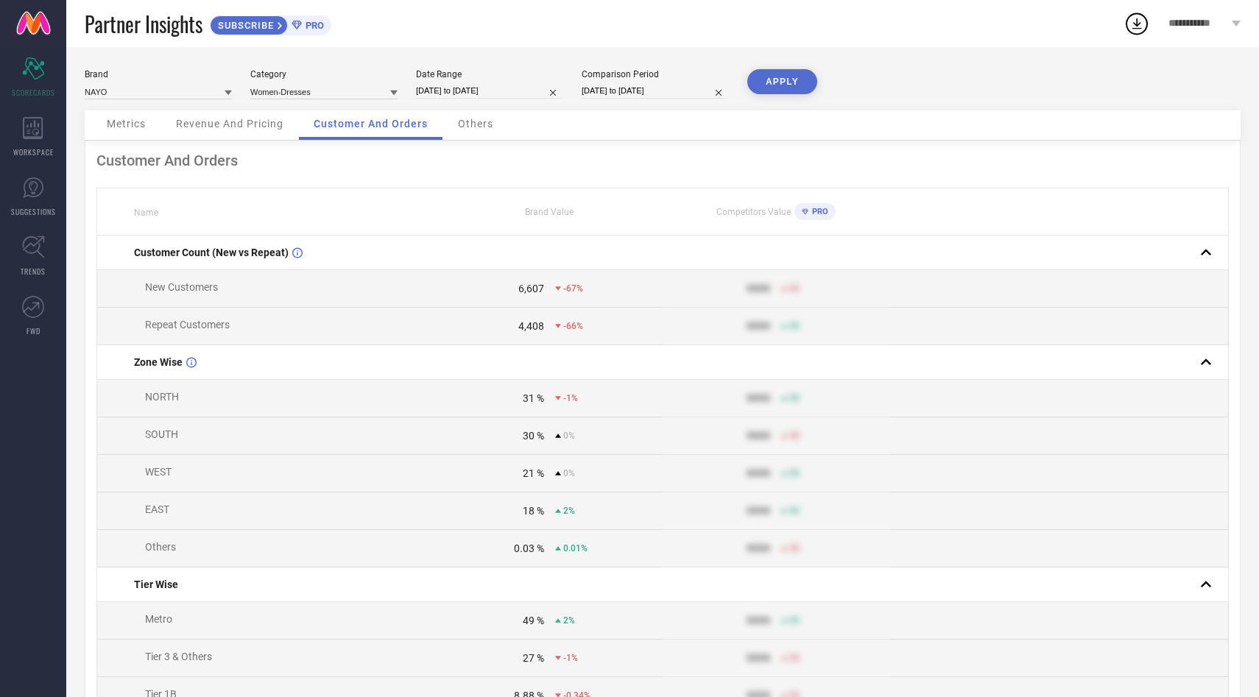
click at [794, 84] on button "APPLY" at bounding box center [782, 81] width 70 height 25
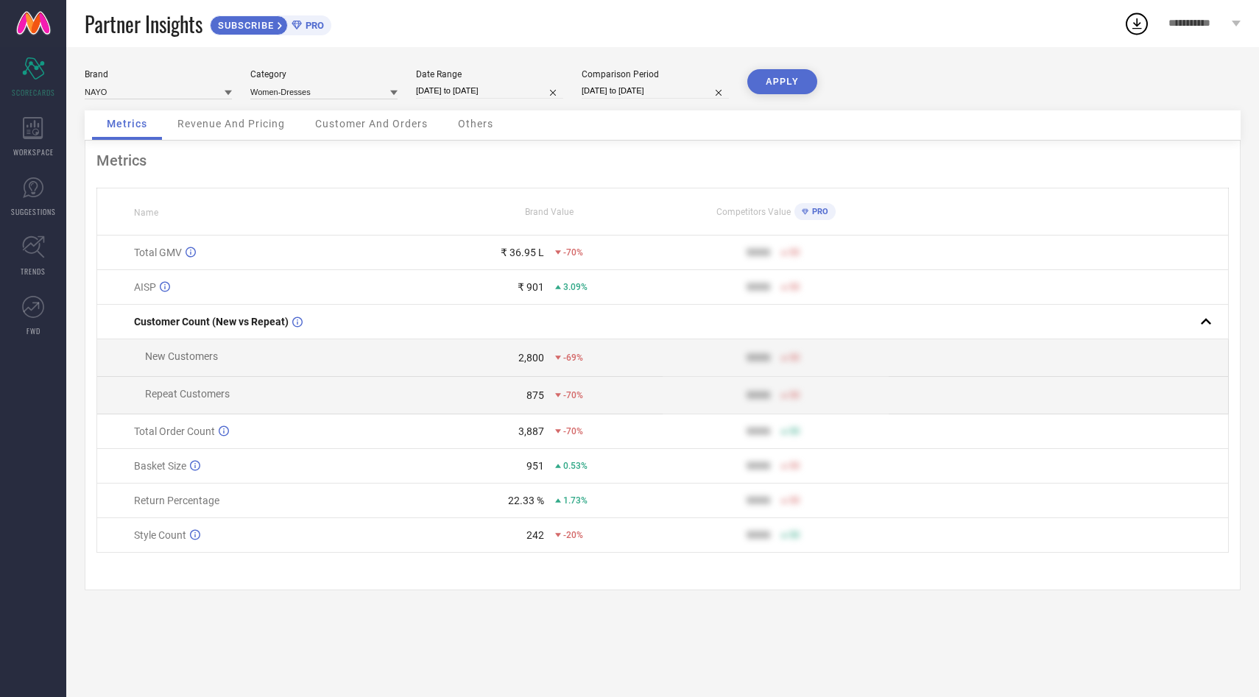
click at [393, 91] on icon at bounding box center [393, 93] width 7 height 5
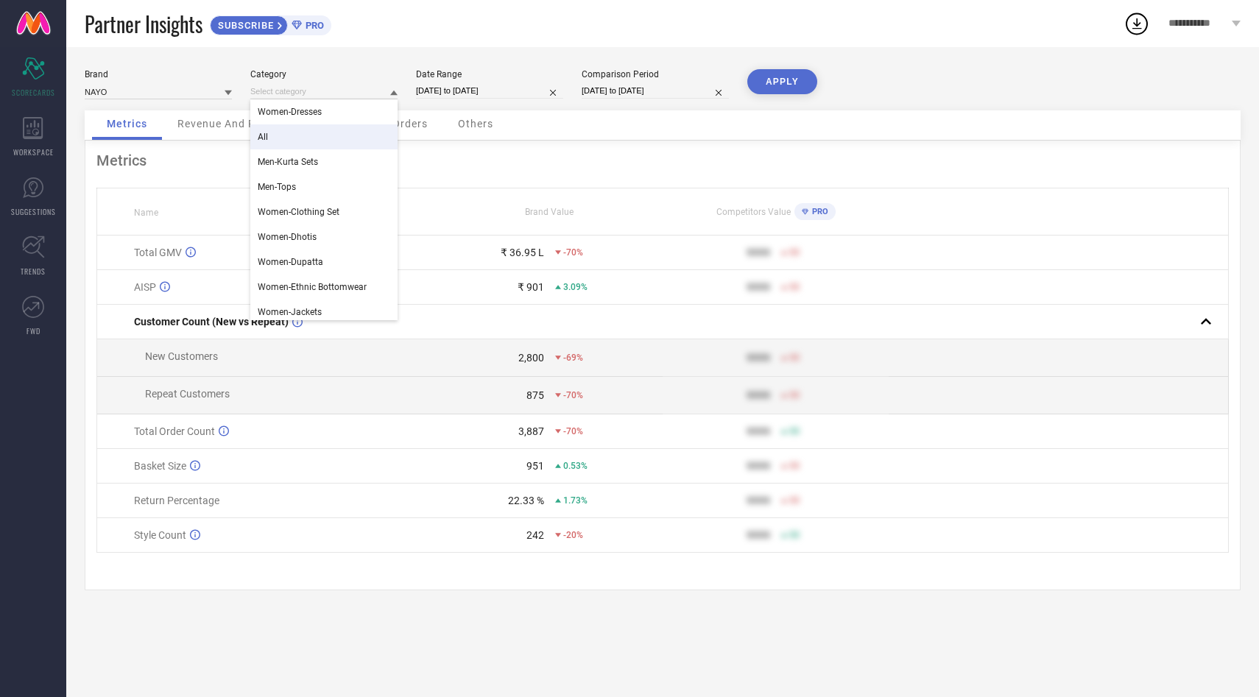
click at [313, 137] on div "All" at bounding box center [323, 136] width 147 height 25
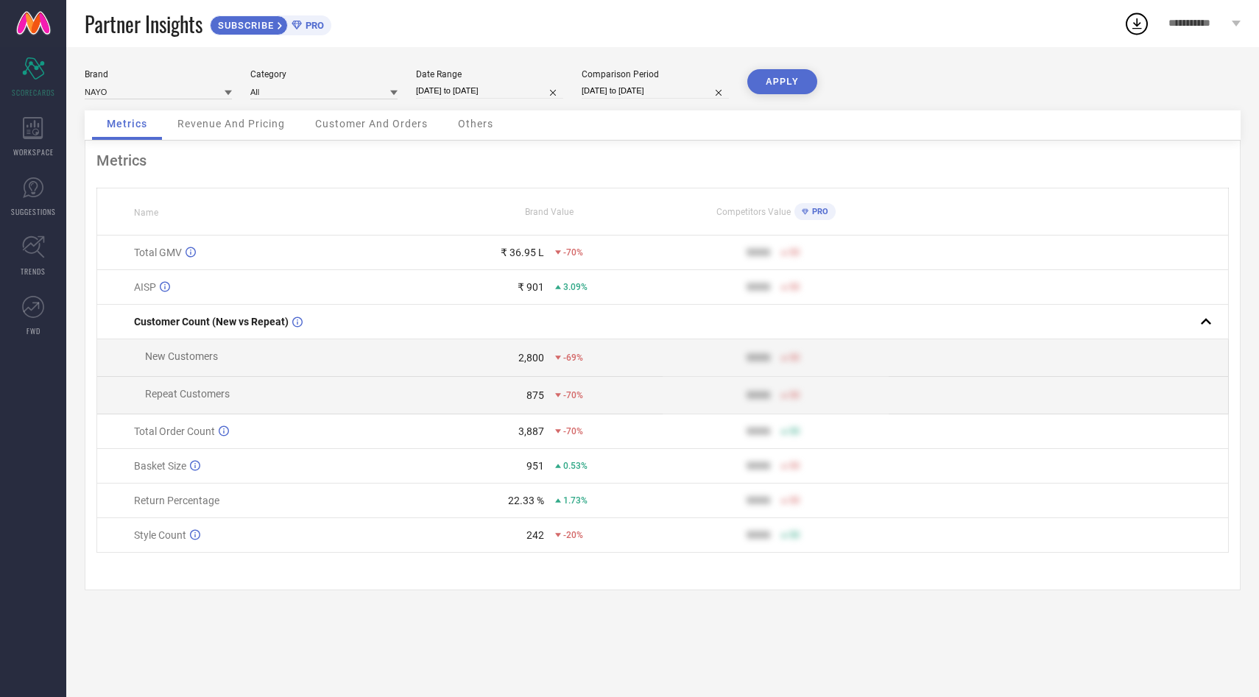
click at [773, 70] on button "APPLY" at bounding box center [782, 81] width 70 height 25
click at [467, 124] on span "Others" at bounding box center [475, 124] width 35 height 12
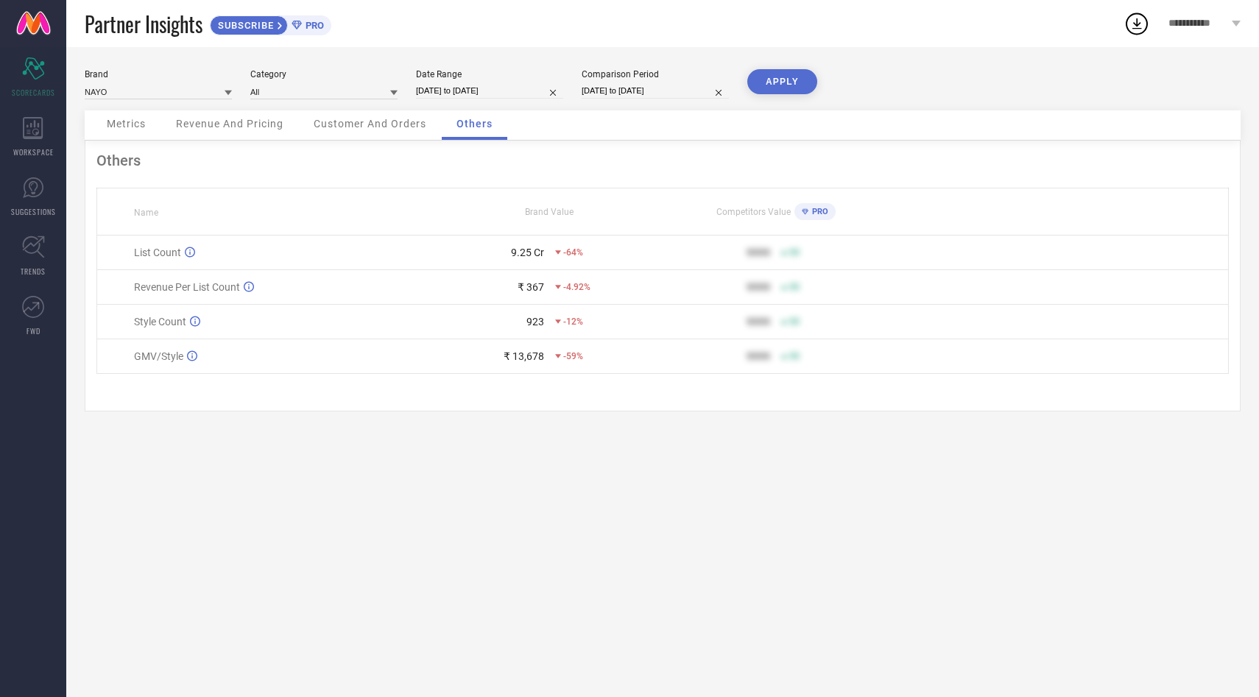
click at [405, 128] on span "Customer And Orders" at bounding box center [370, 124] width 113 height 12
